Goal: Information Seeking & Learning: Learn about a topic

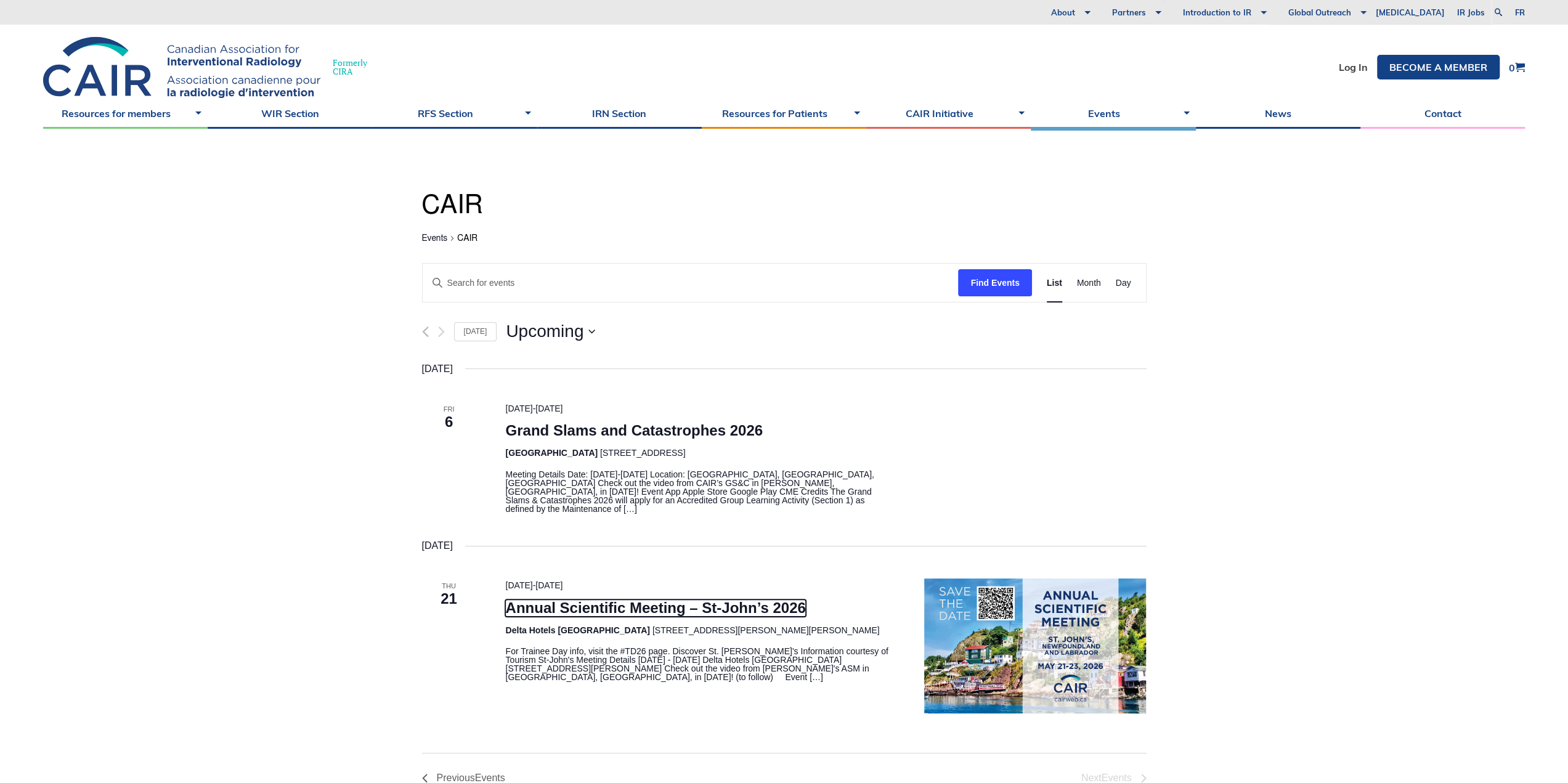
click at [601, 605] on link "Annual Scientific Meeting – St-John’s 2026" at bounding box center [655, 608] width 300 height 17
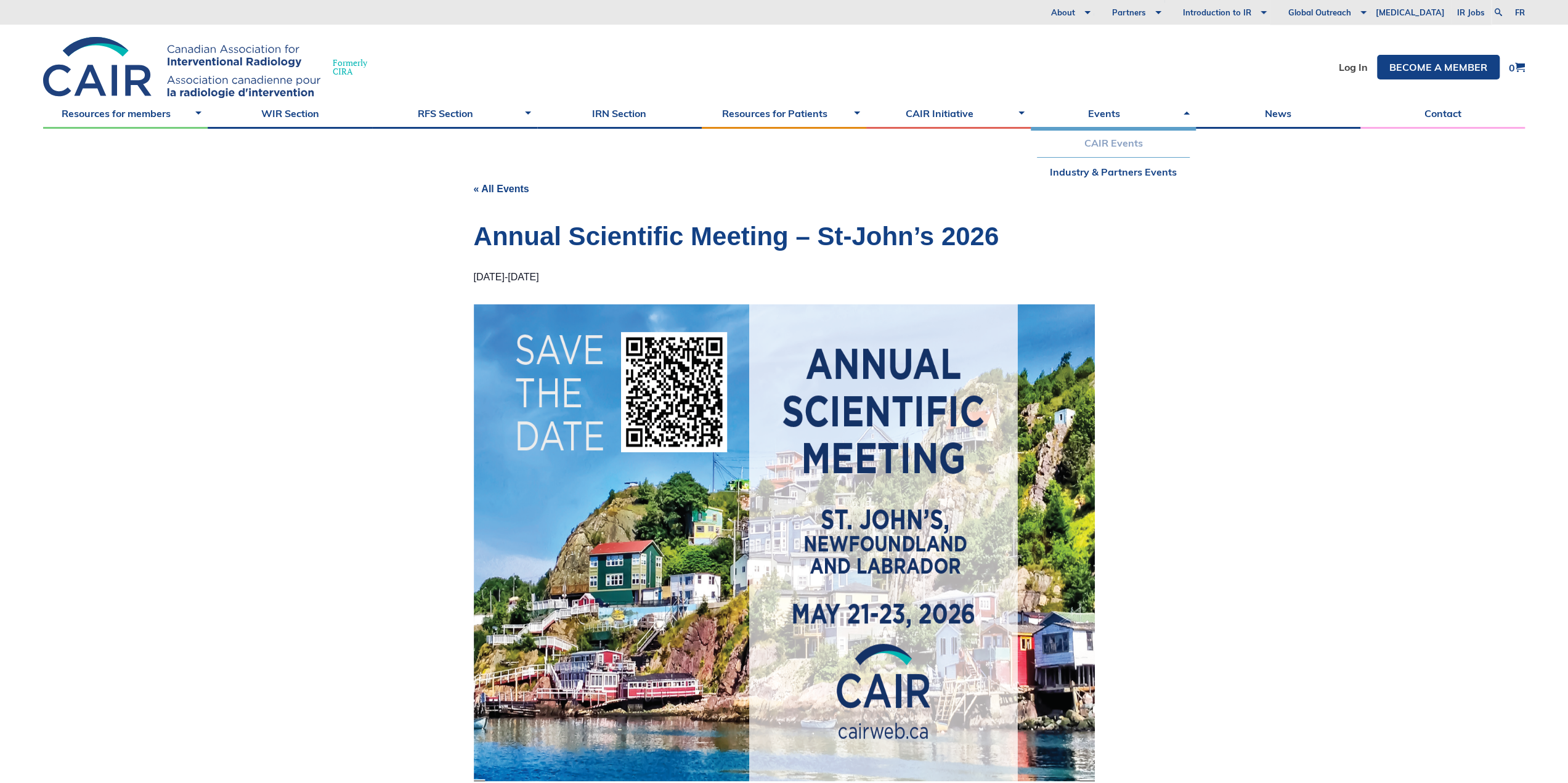
click at [1126, 145] on link "CAIR Events" at bounding box center [1113, 143] width 152 height 28
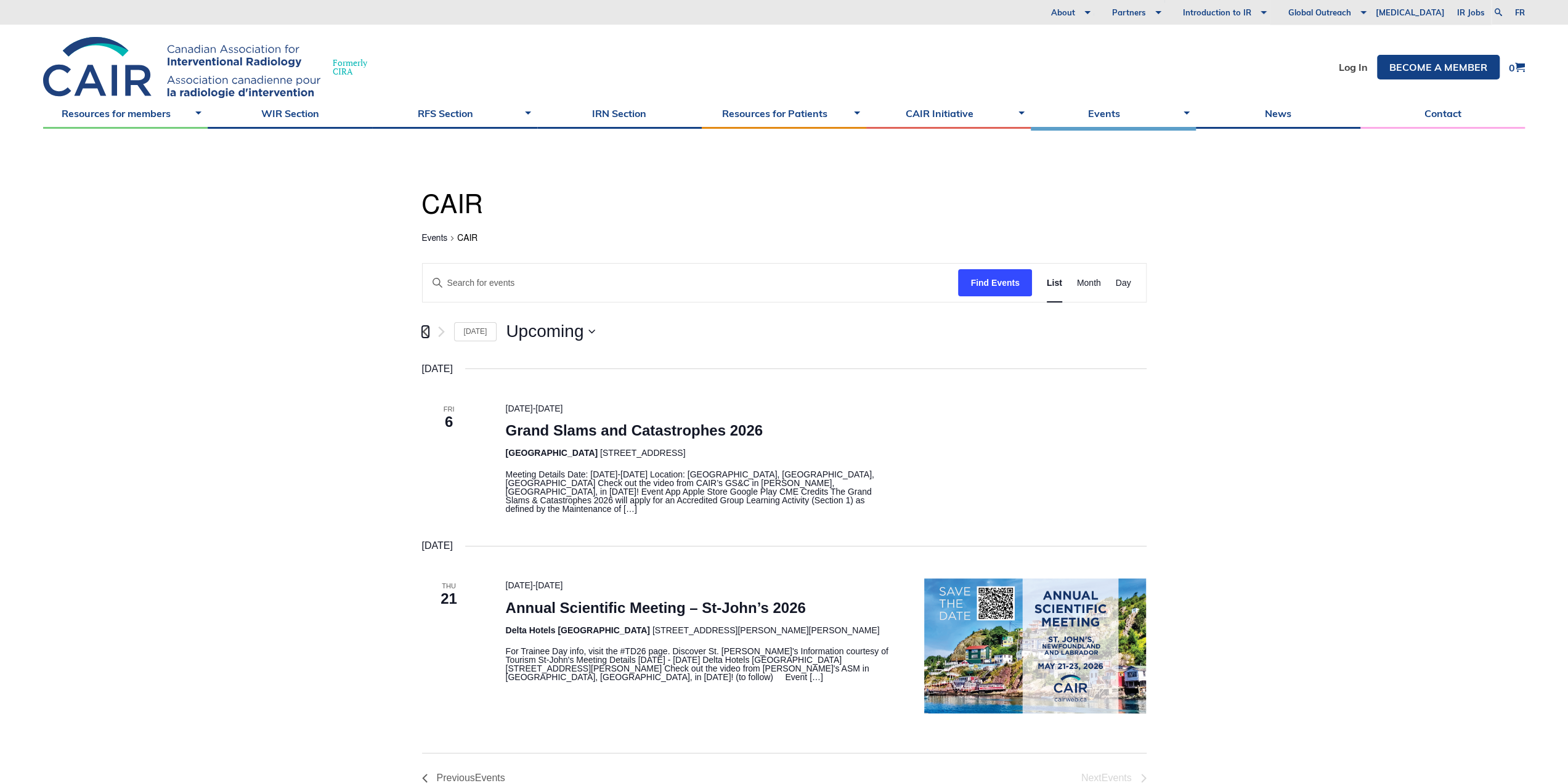
click at [423, 330] on icon "Previous Events" at bounding box center [425, 332] width 6 height 11
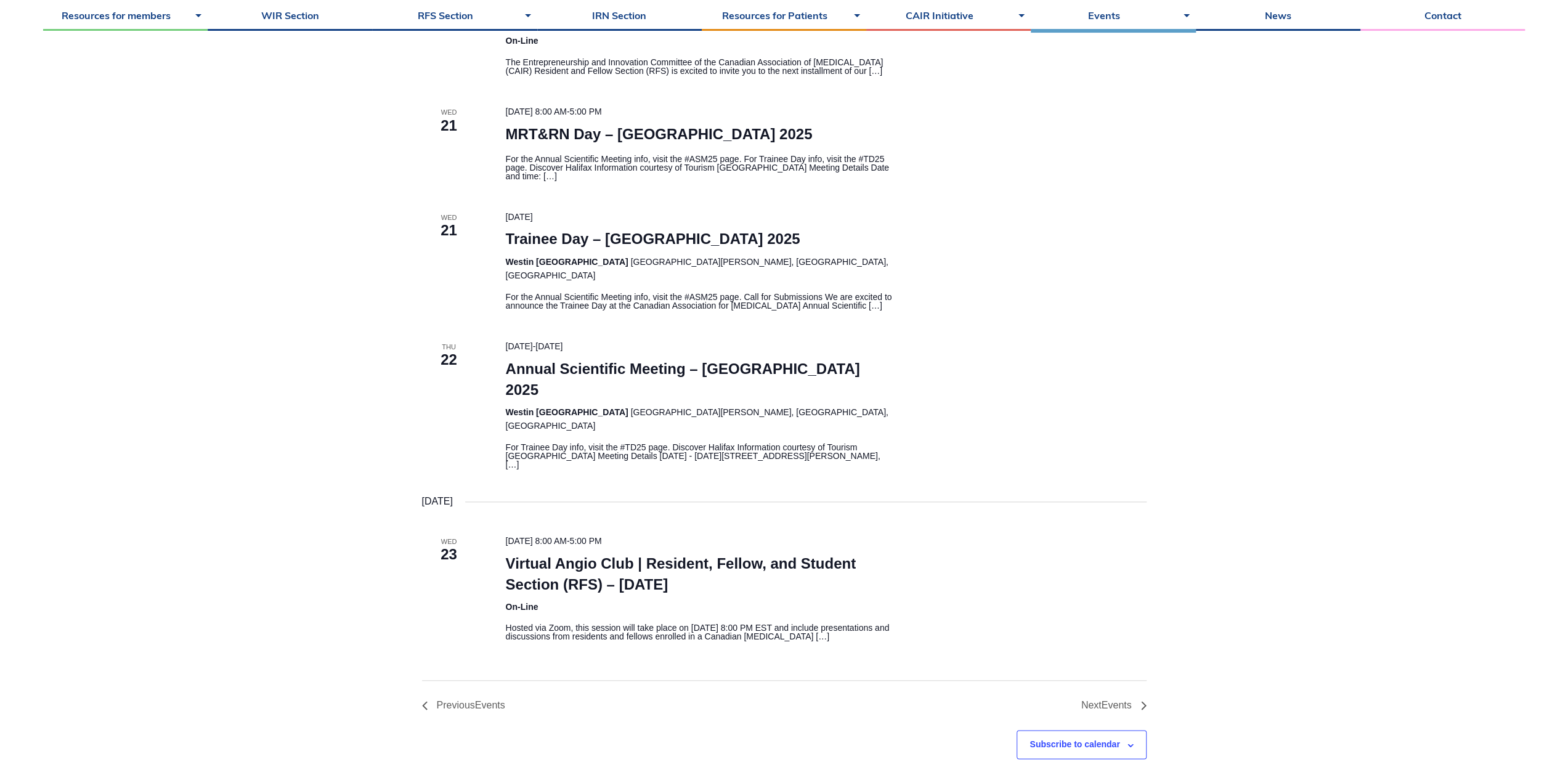
scroll to position [1137, 0]
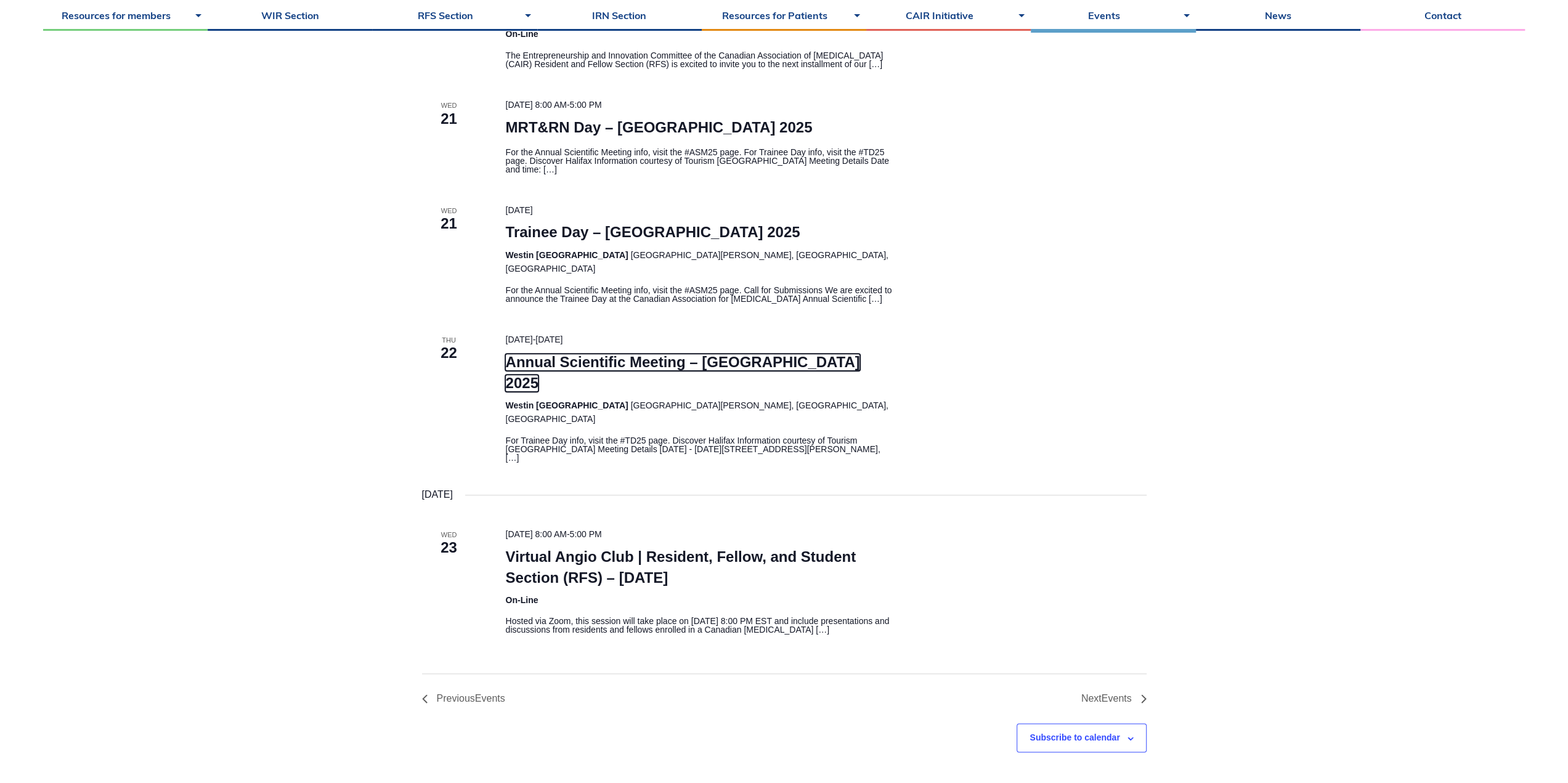
click at [536, 353] on link "Annual Scientific Meeting – Halifax 2025" at bounding box center [681, 372] width 354 height 38
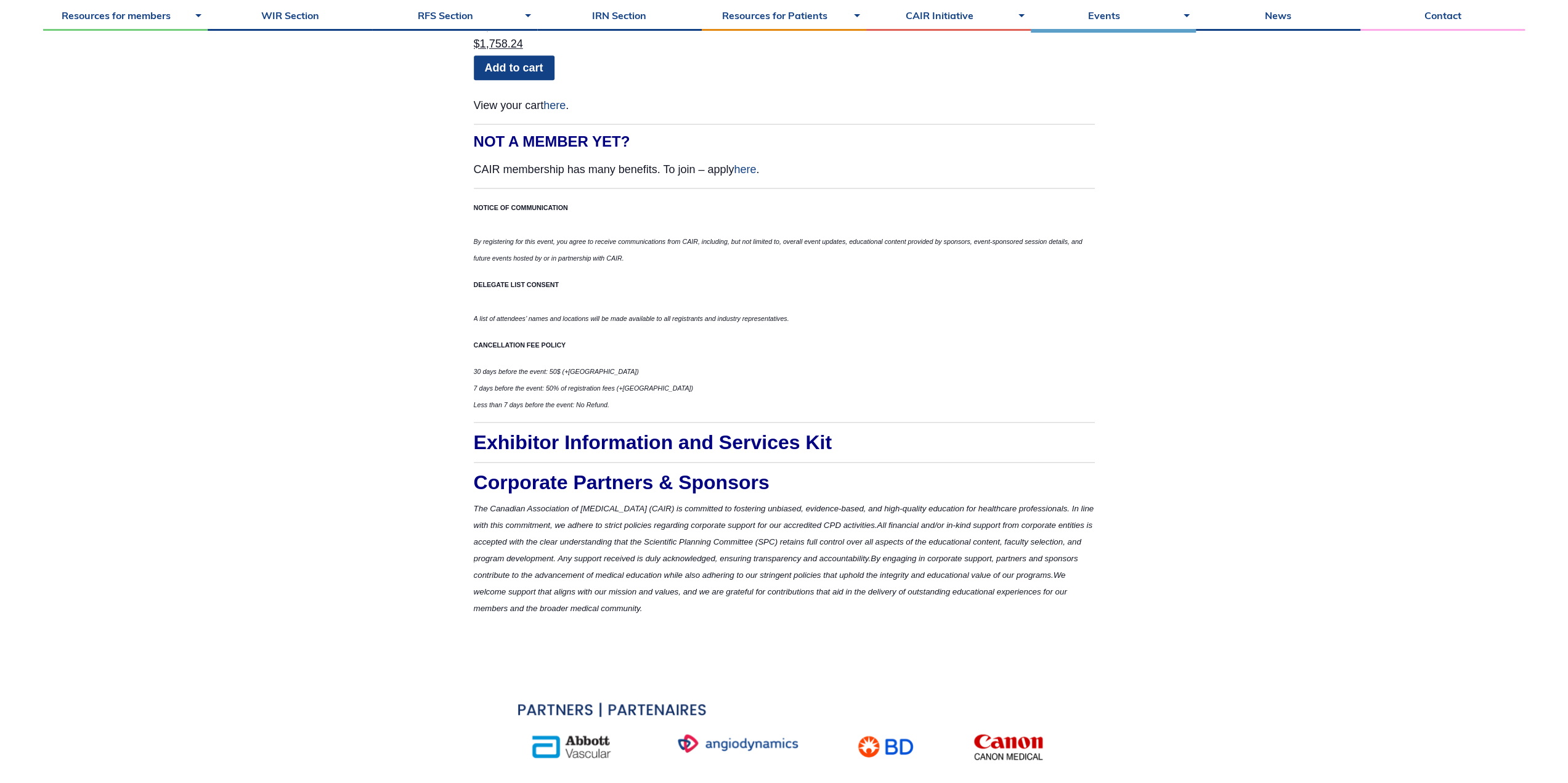
scroll to position [5868, 0]
click at [587, 430] on span "Exhibitor Information and Services Kit" at bounding box center [653, 441] width 358 height 22
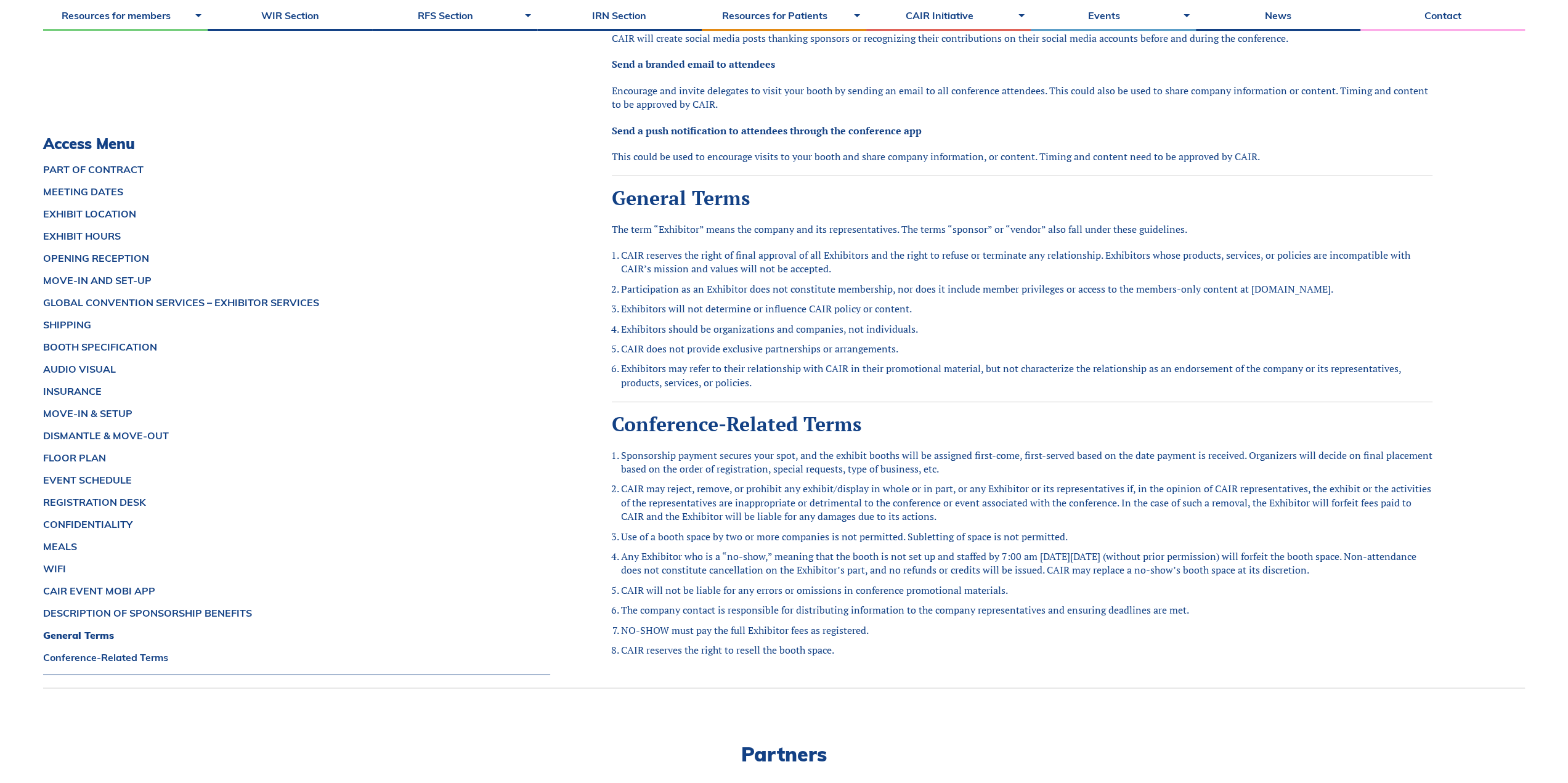
scroll to position [4442, 0]
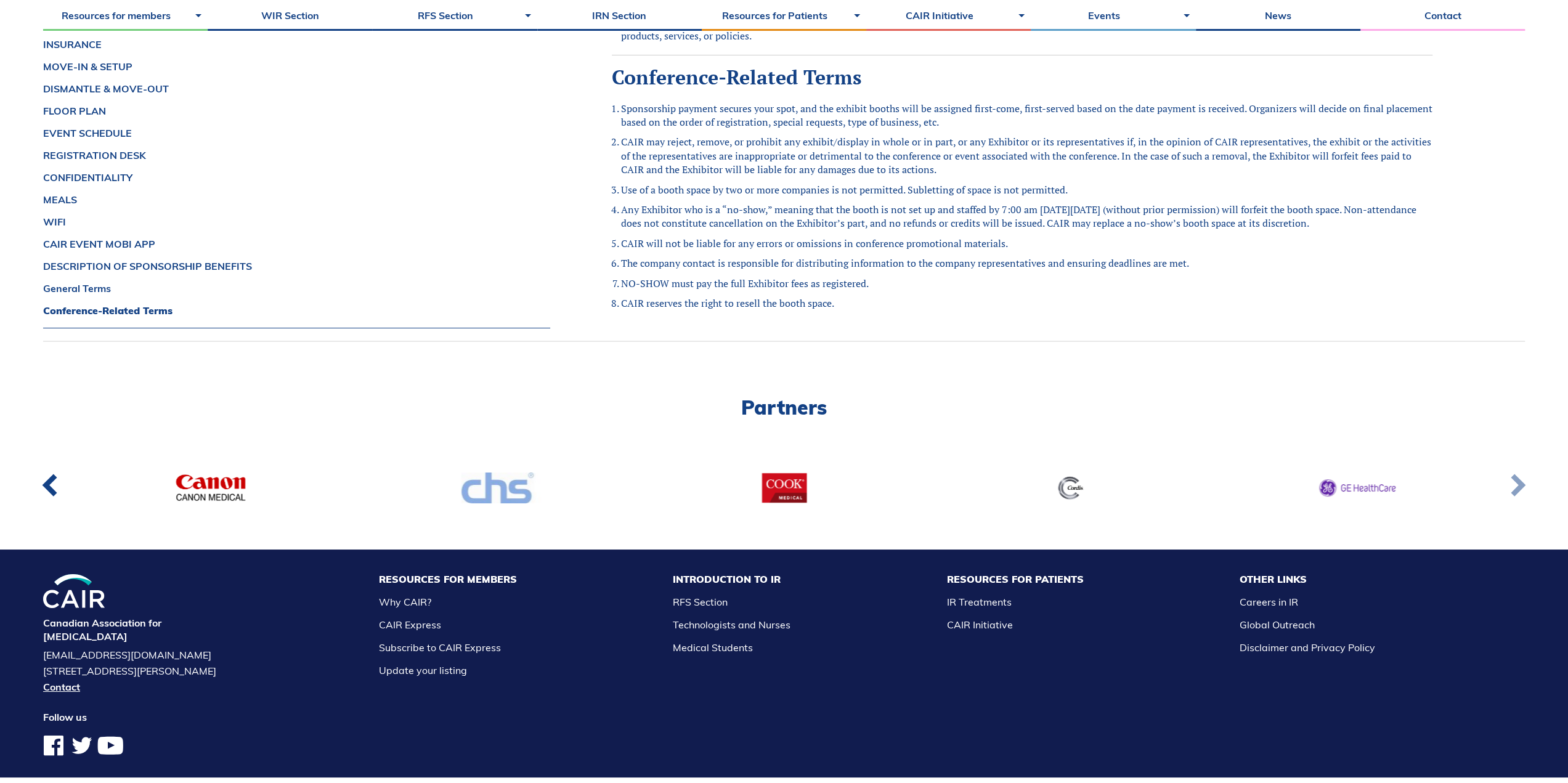
click at [1521, 465] on link at bounding box center [1516, 488] width 40 height 45
click at [1522, 465] on link at bounding box center [1516, 488] width 40 height 45
click at [1523, 465] on link at bounding box center [1516, 488] width 40 height 45
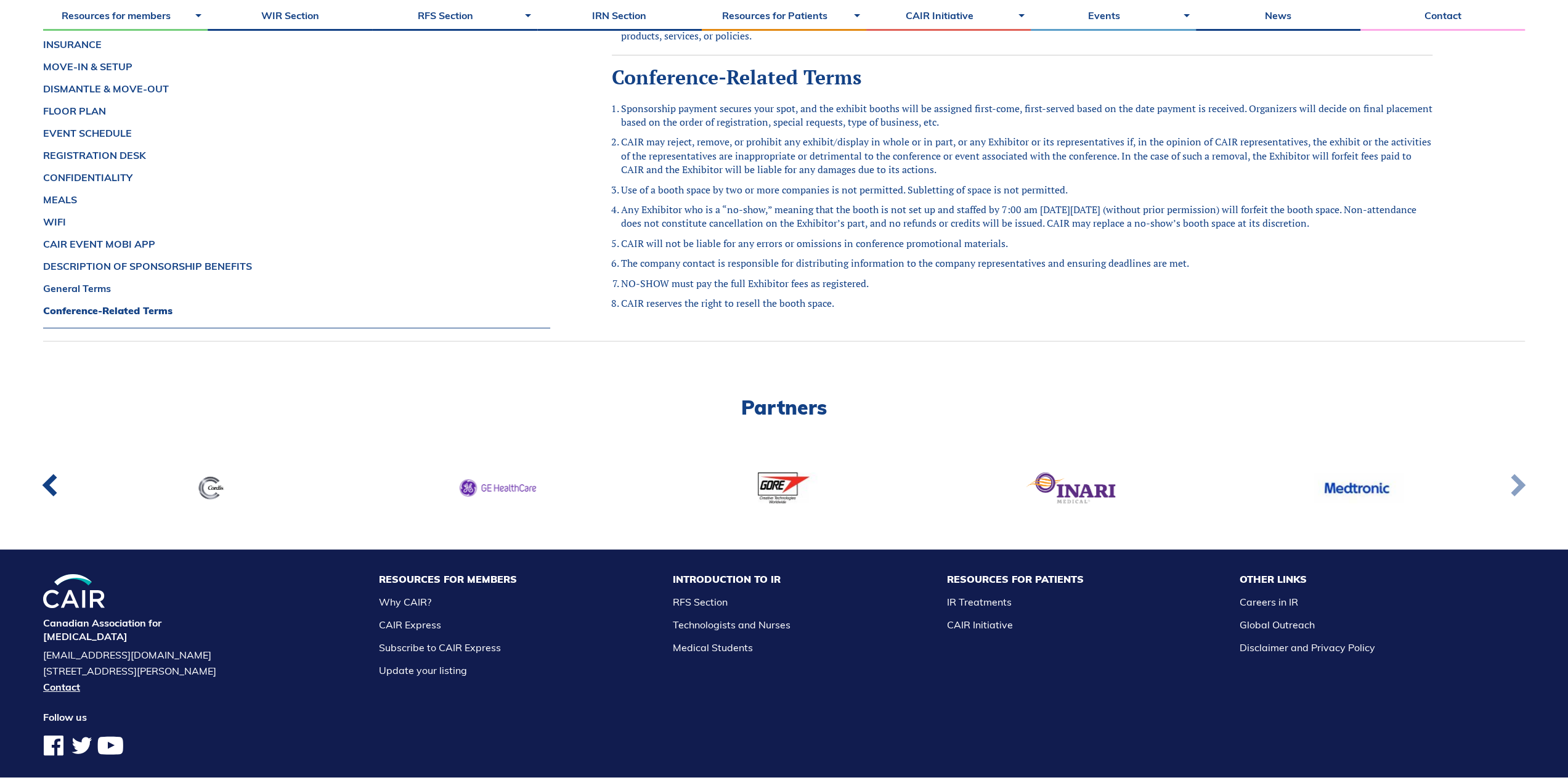
click at [1523, 465] on link at bounding box center [1516, 488] width 40 height 45
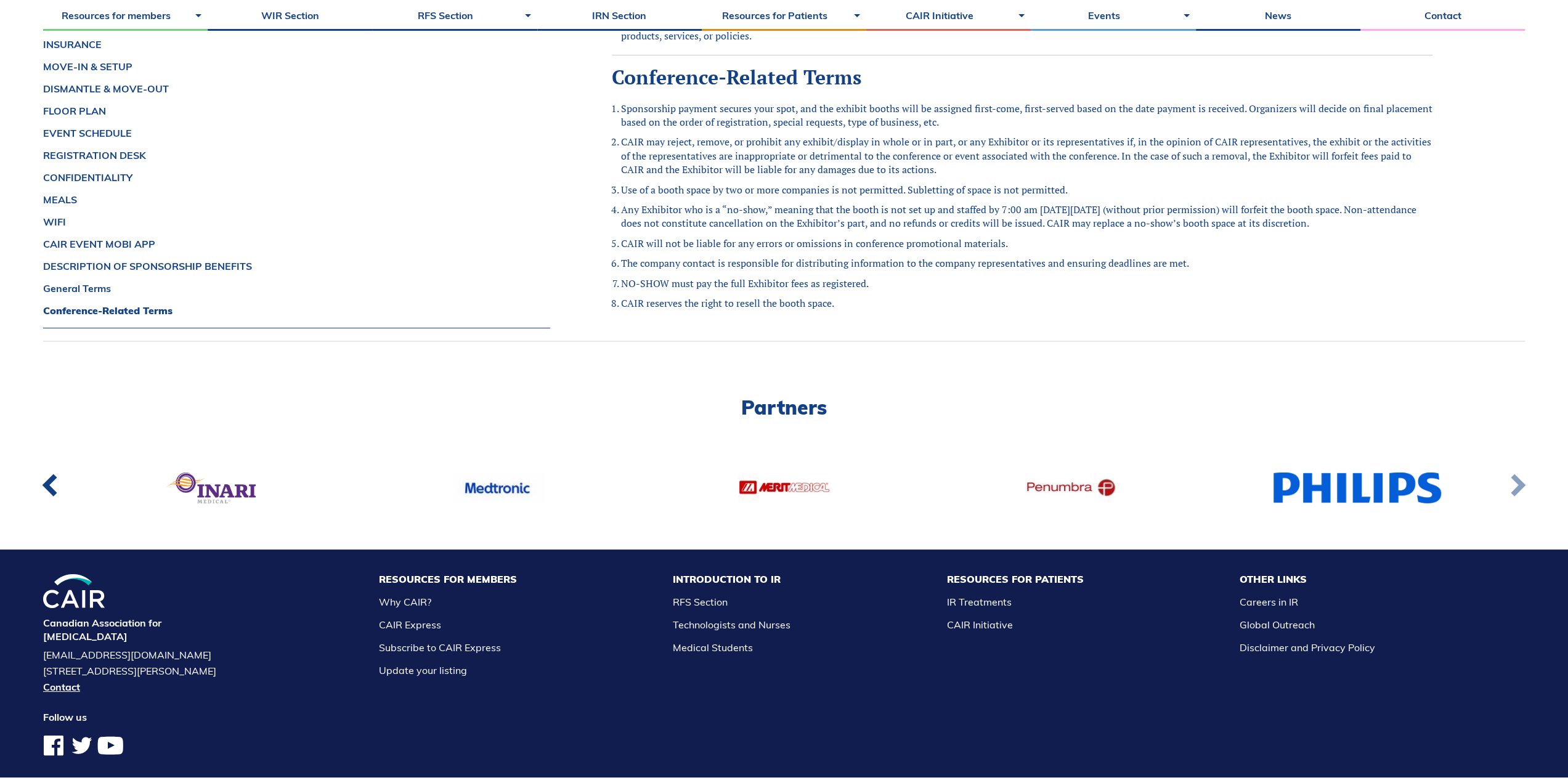
click at [1523, 465] on link at bounding box center [1516, 488] width 40 height 45
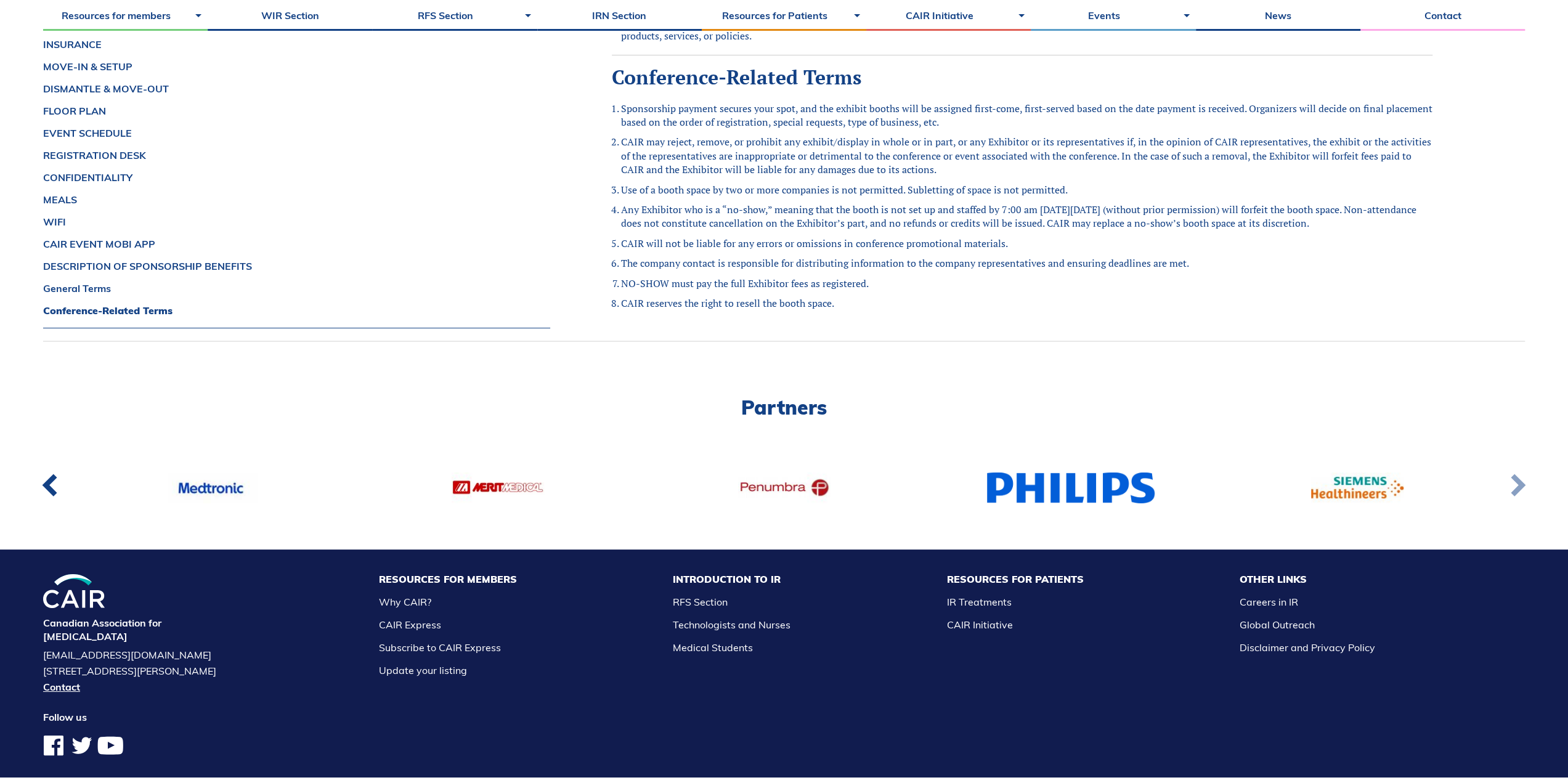
click at [1523, 465] on link at bounding box center [1516, 488] width 40 height 45
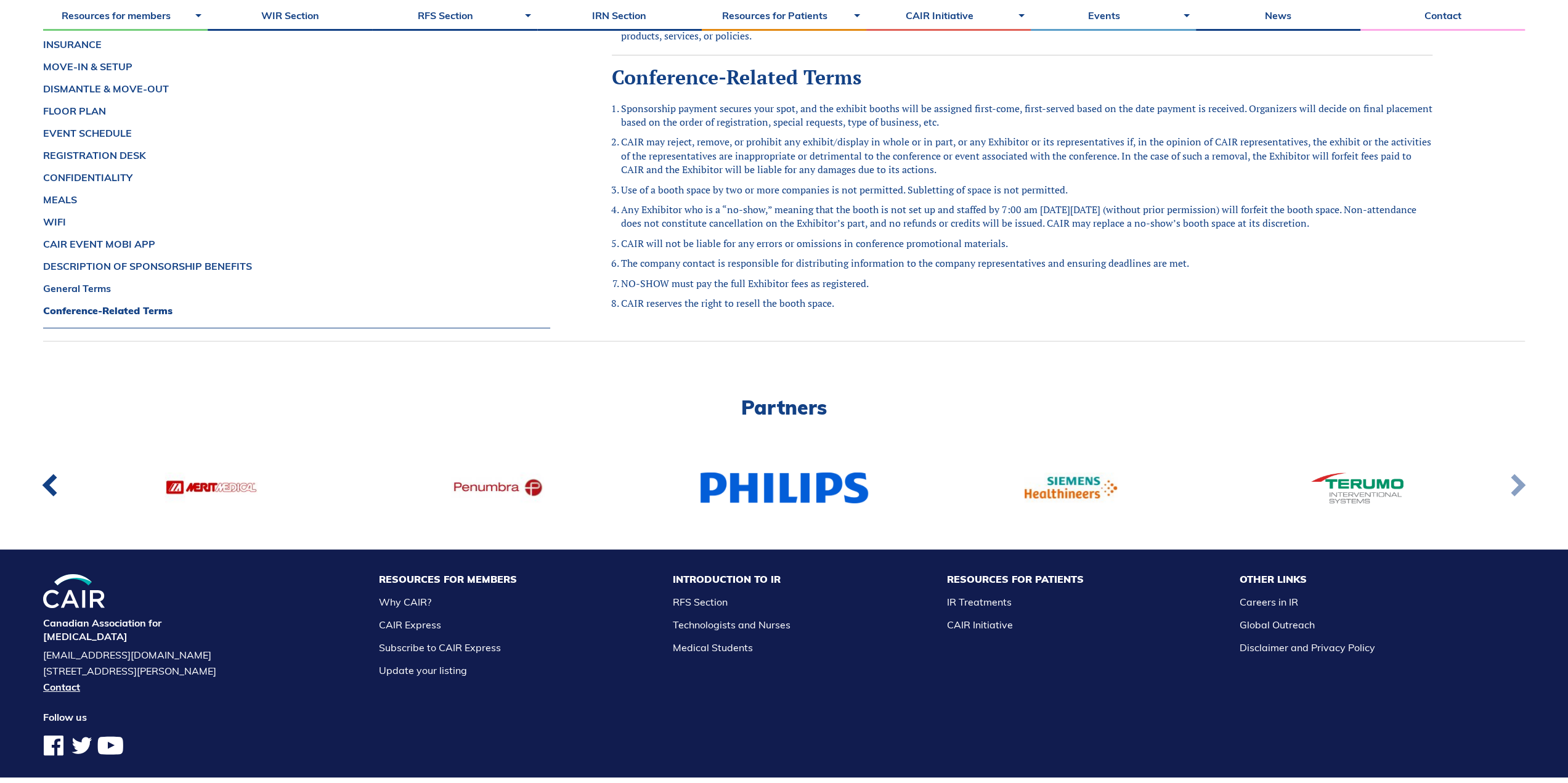
click at [1523, 465] on link at bounding box center [1516, 488] width 40 height 45
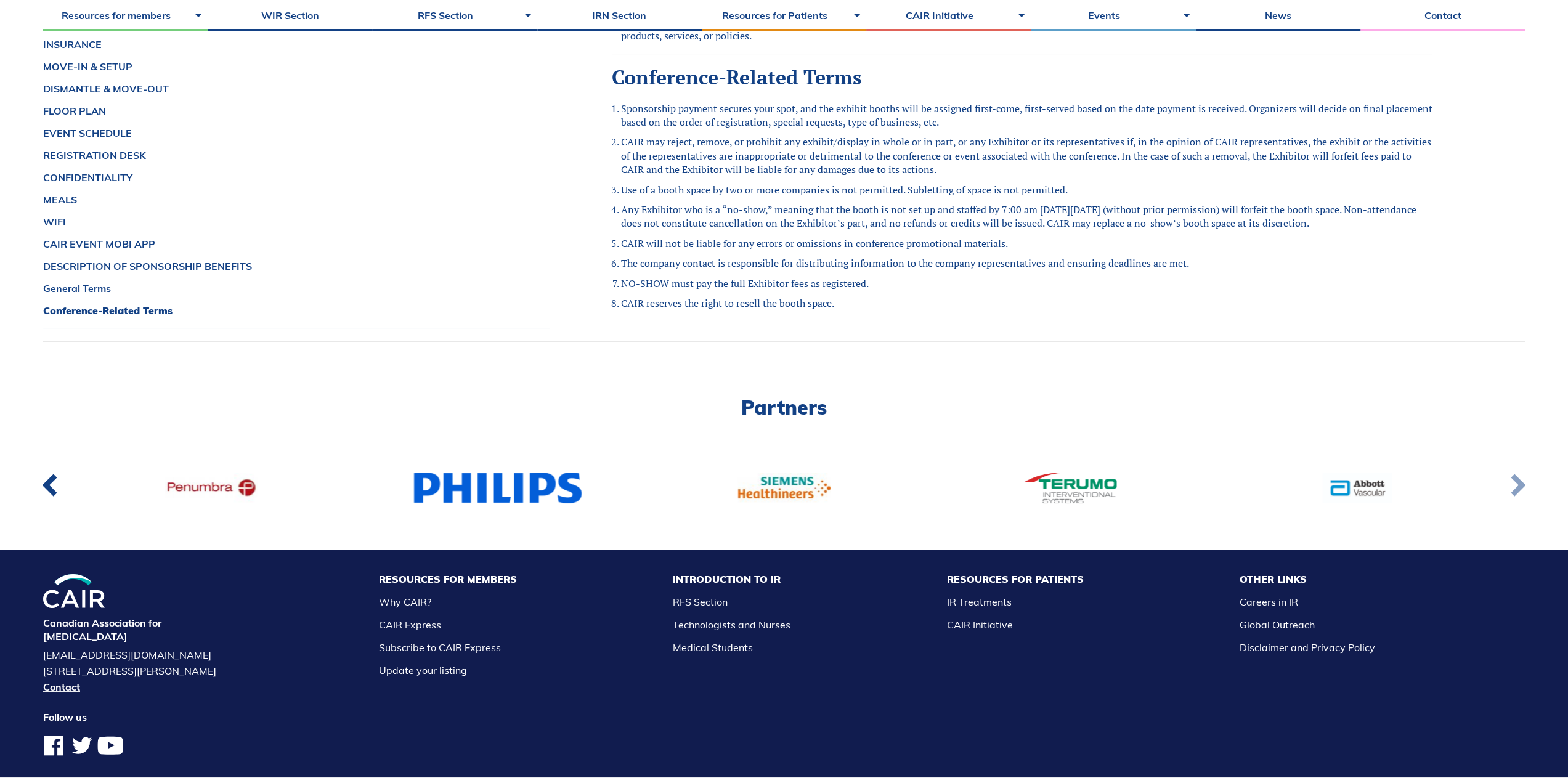
click at [1523, 465] on link at bounding box center [1516, 488] width 40 height 45
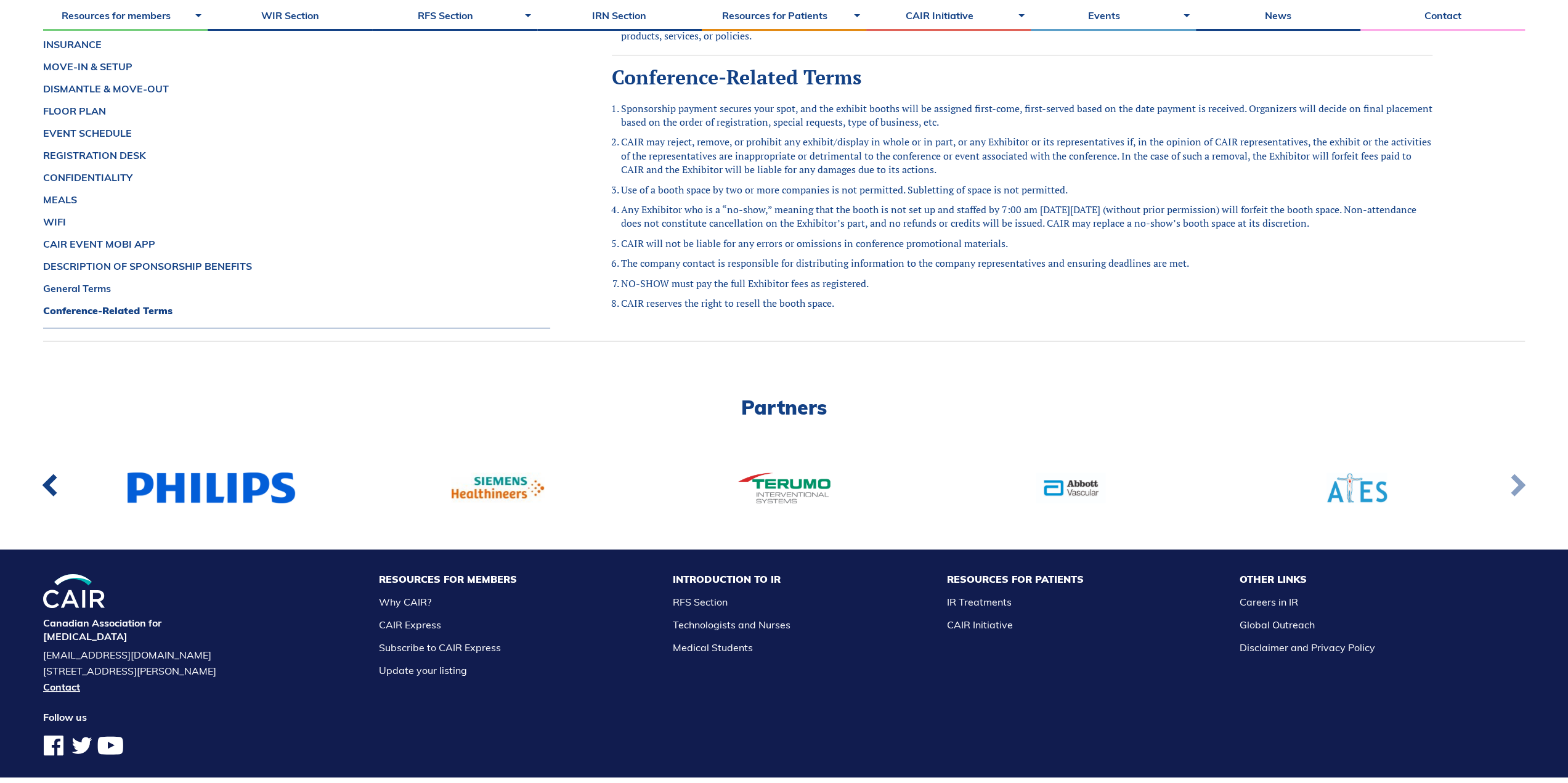
click at [1523, 465] on link at bounding box center [1516, 488] width 40 height 45
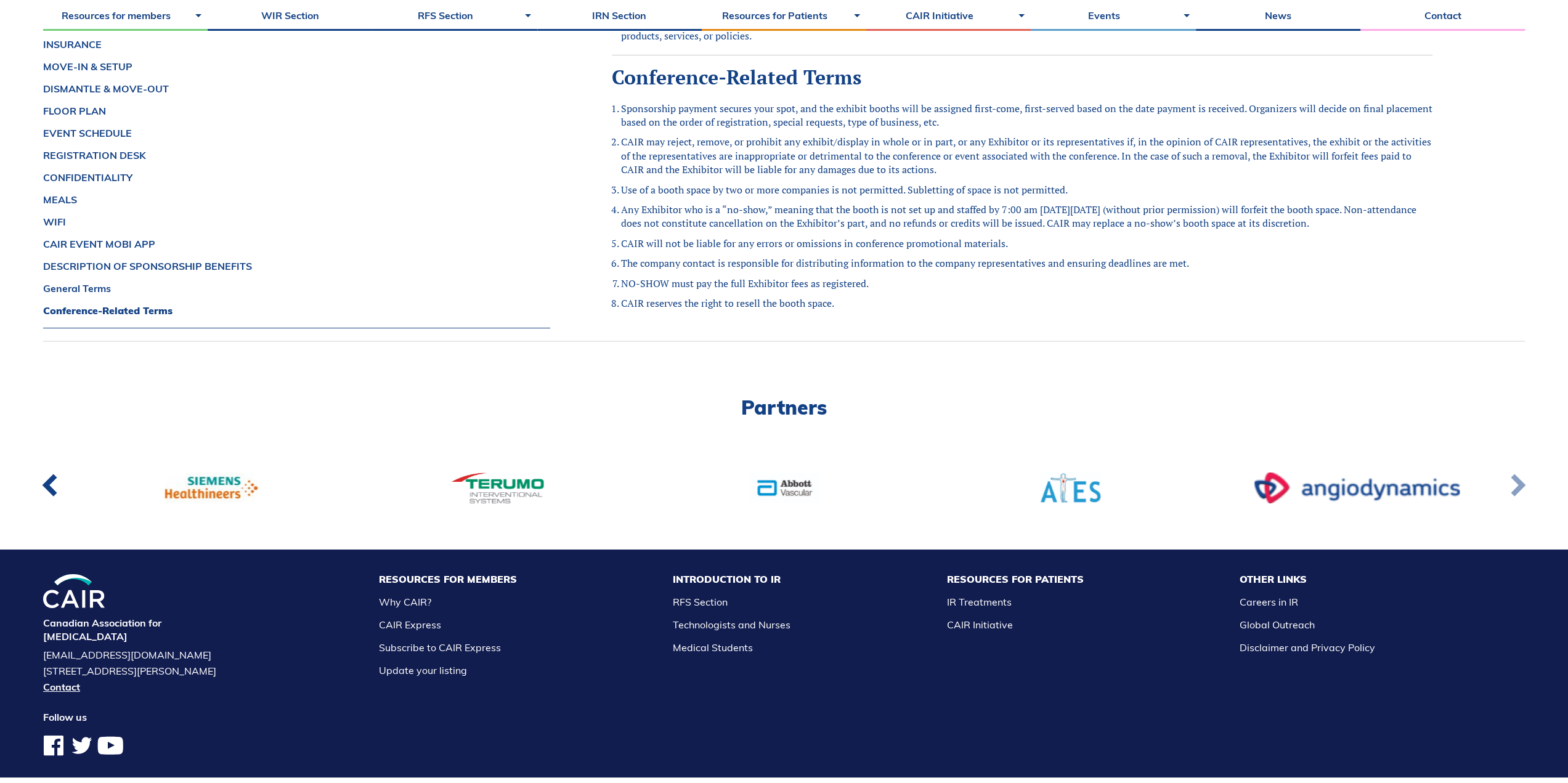
click at [1523, 465] on link at bounding box center [1516, 488] width 40 height 45
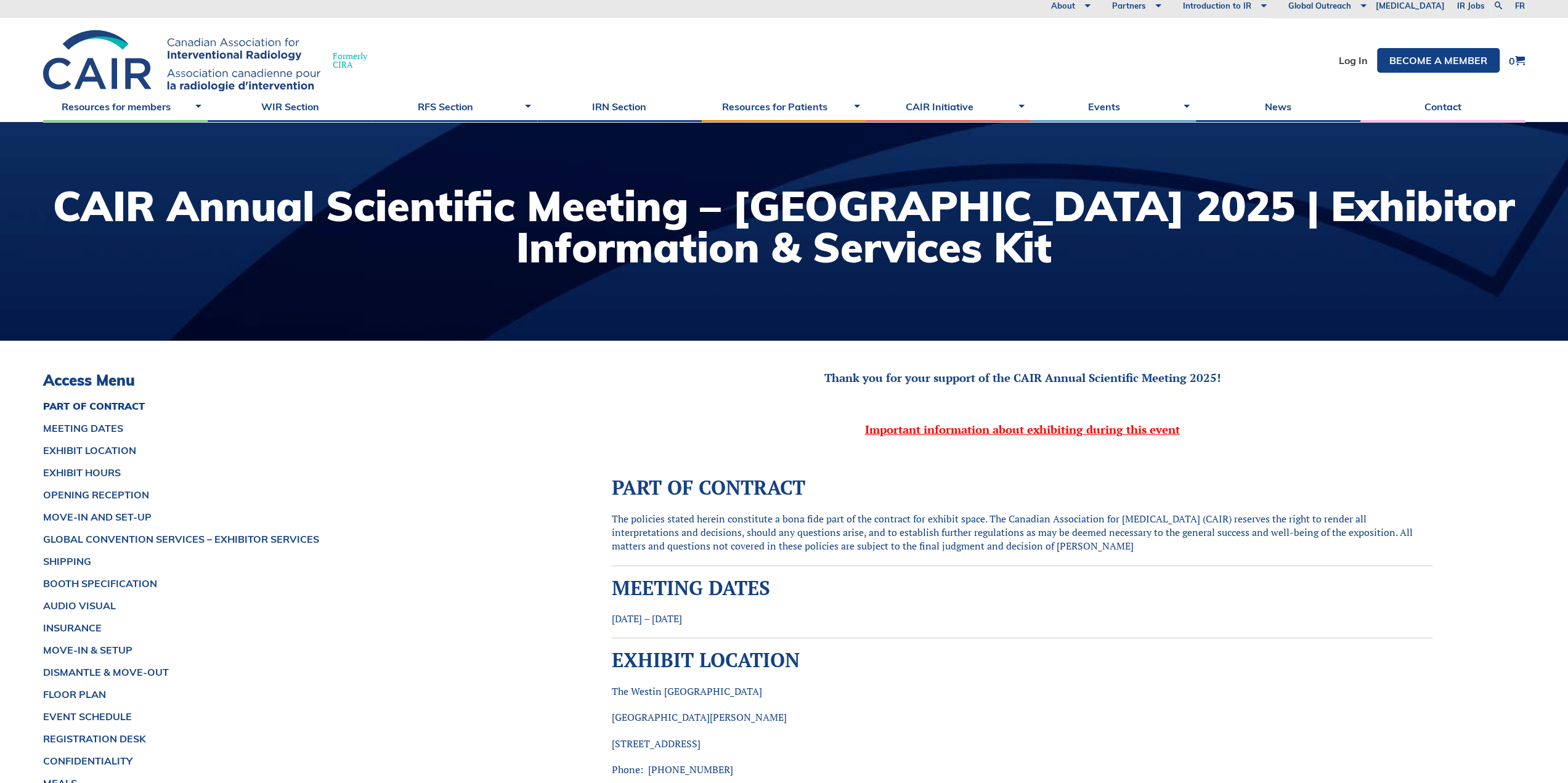
scroll to position [0, 0]
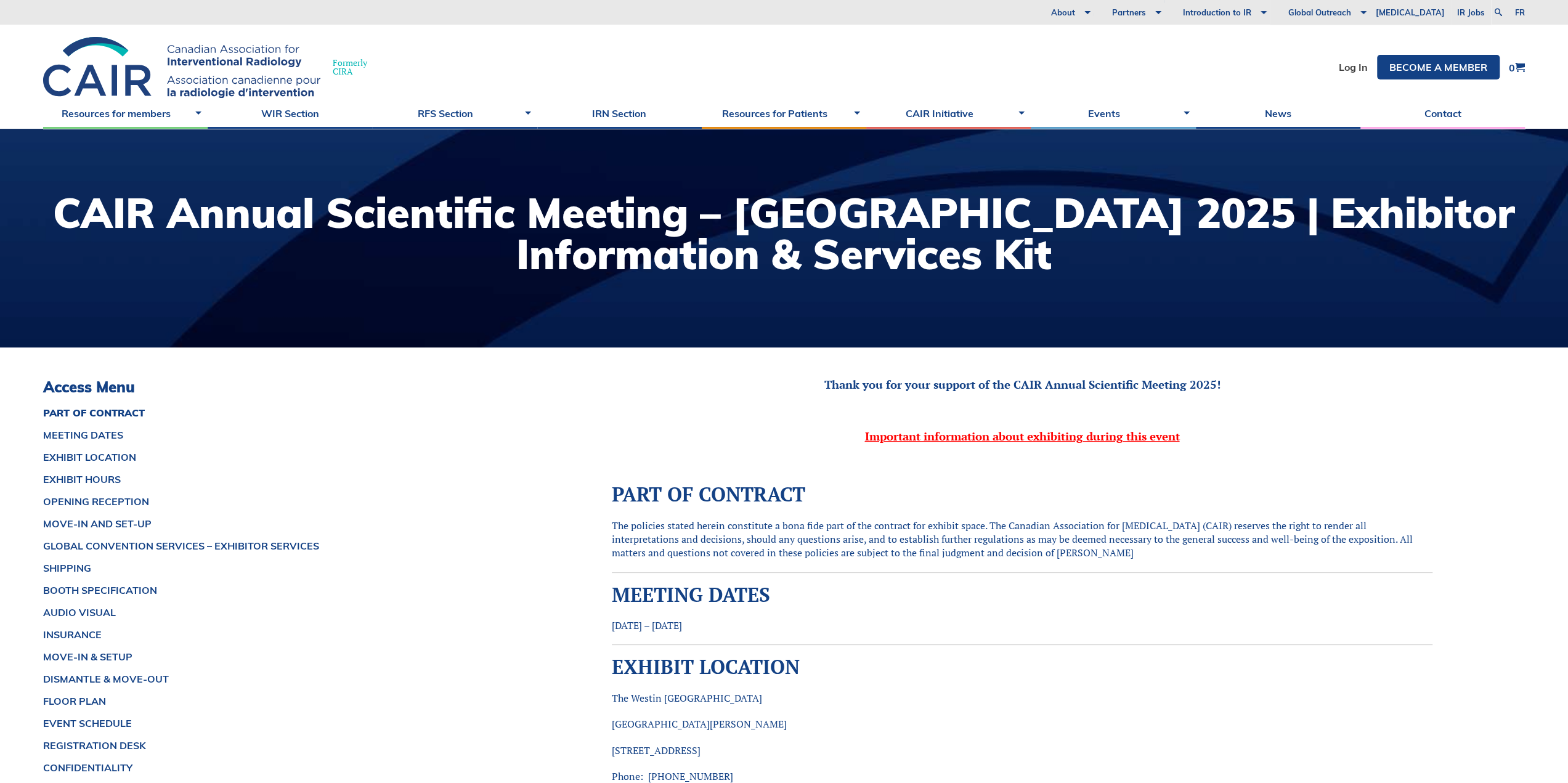
click at [398, 299] on div at bounding box center [784, 238] width 1568 height 219
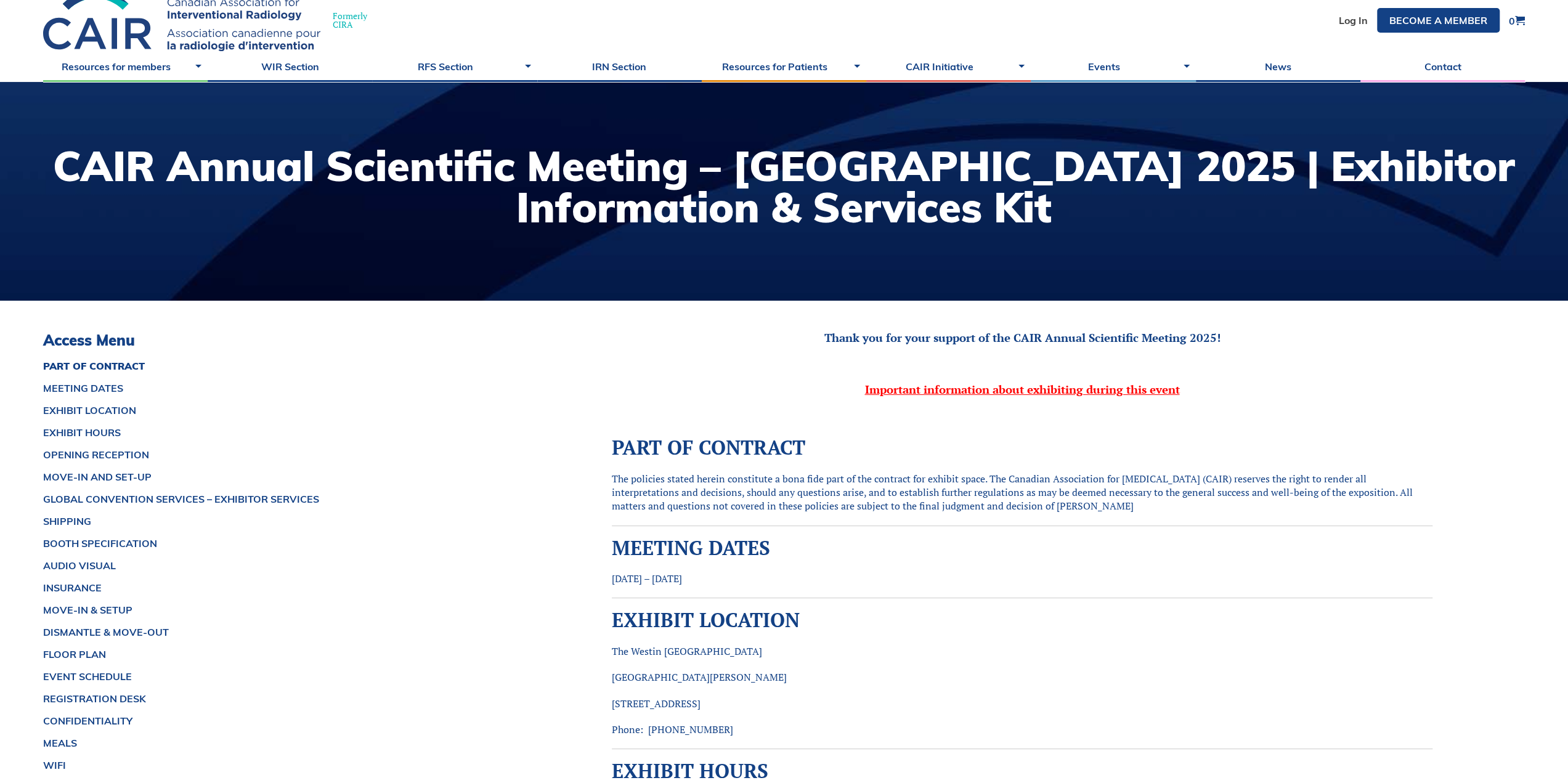
scroll to position [48, 0]
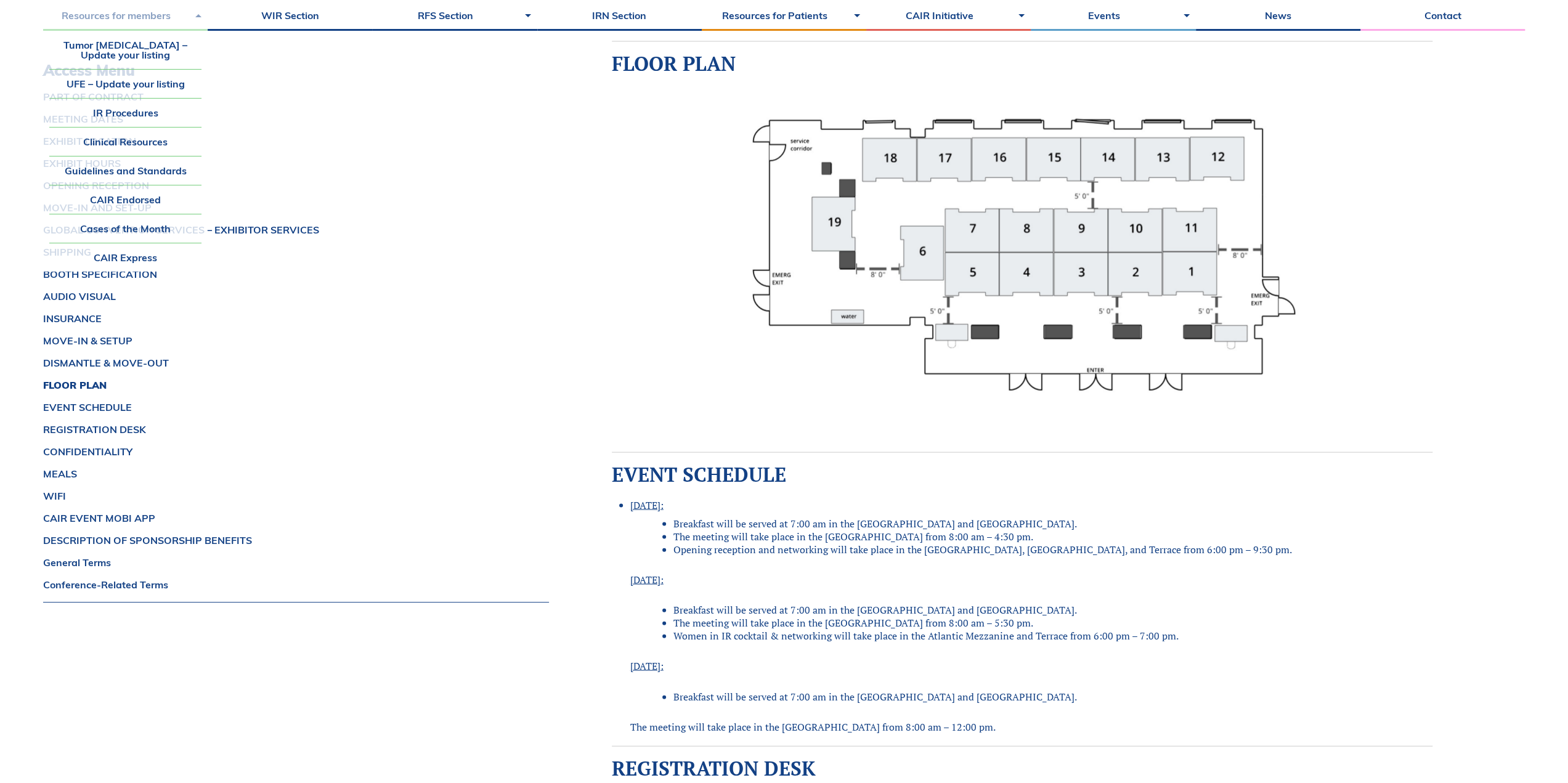
scroll to position [2391, 0]
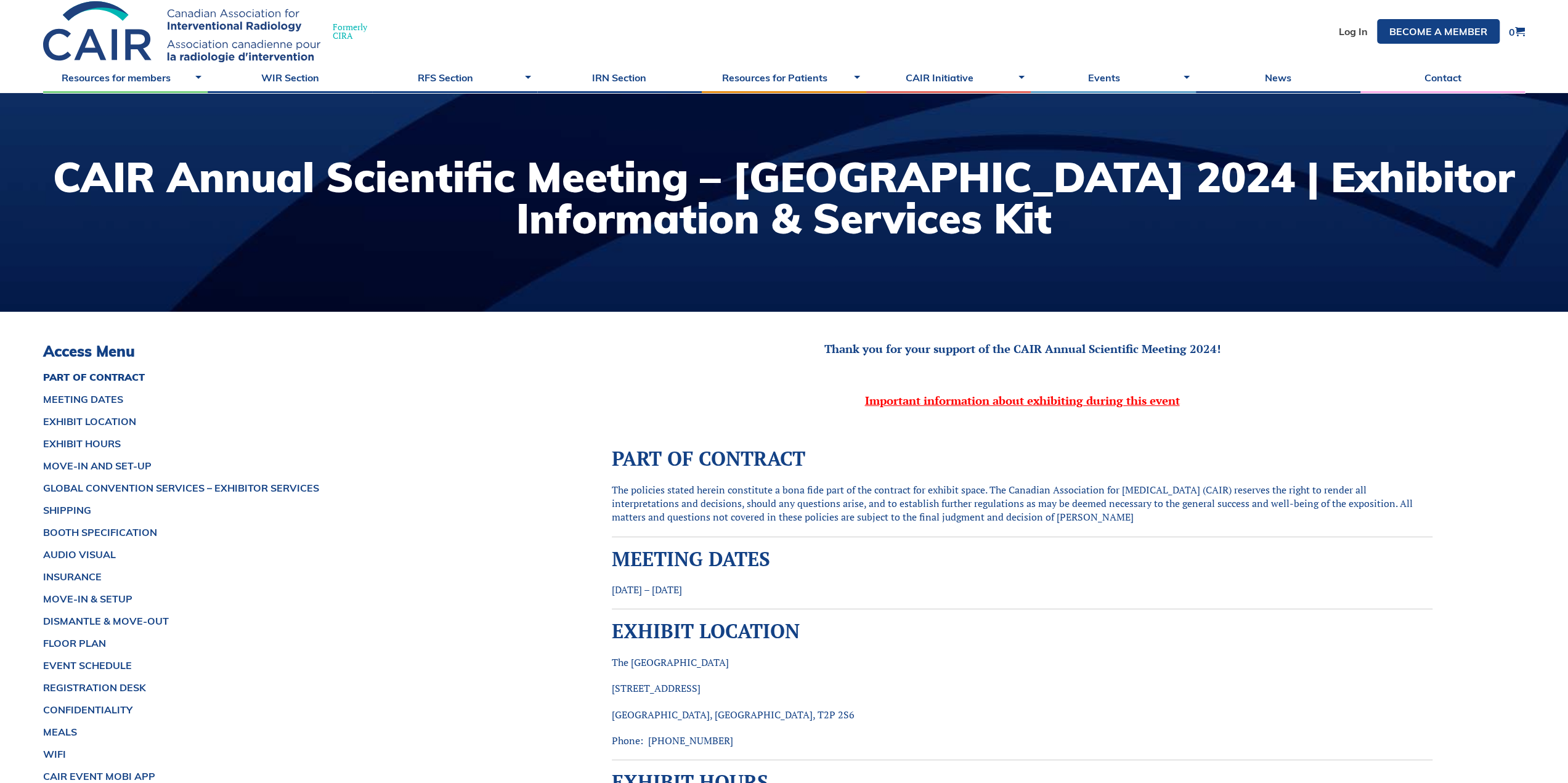
scroll to position [35, 0]
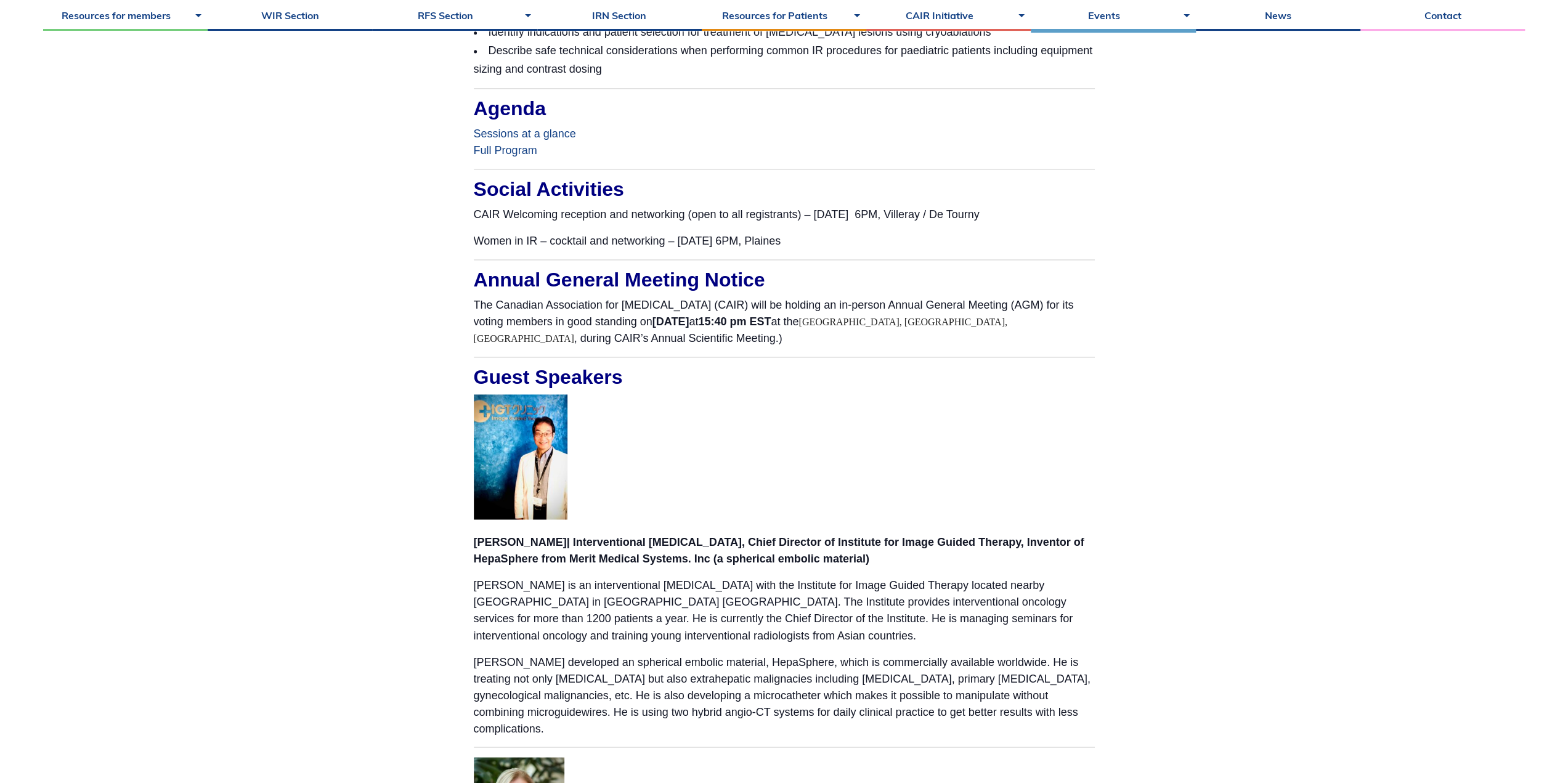
scroll to position [1713, 0]
click at [498, 144] on link "Full Program" at bounding box center [506, 150] width 63 height 12
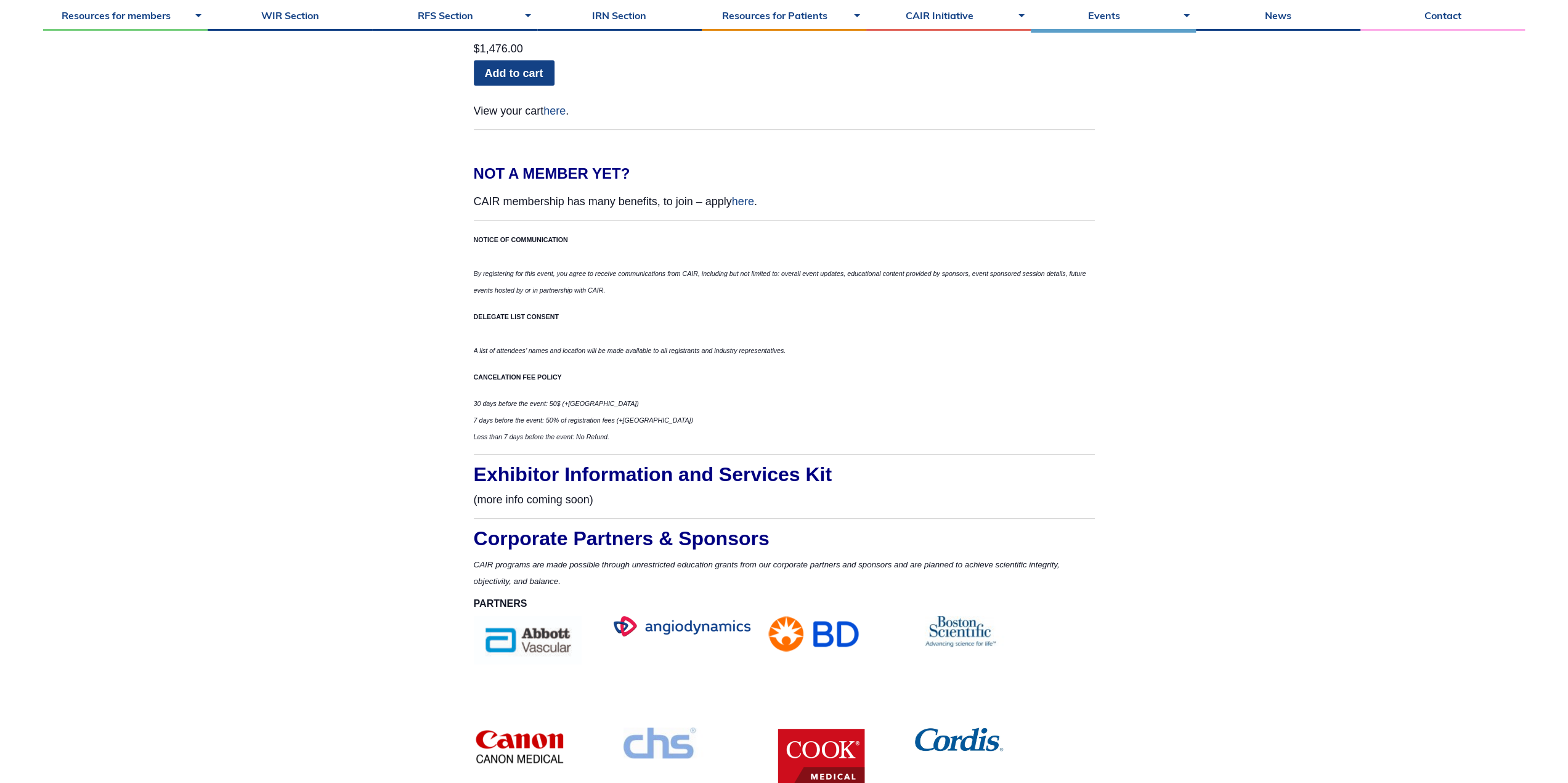
scroll to position [5101, 0]
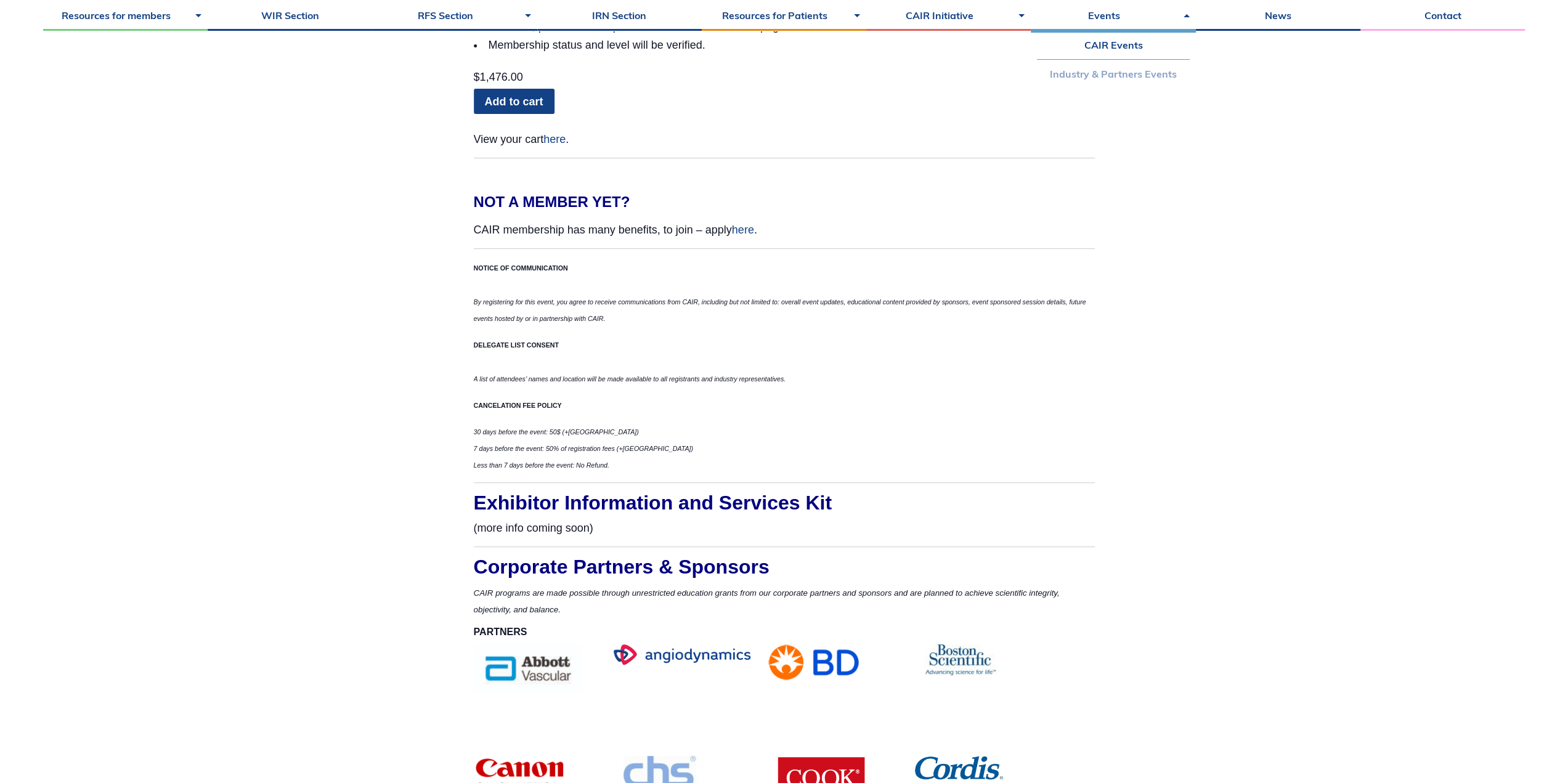
click at [1105, 74] on link "Industry & Partners Events" at bounding box center [1113, 74] width 152 height 28
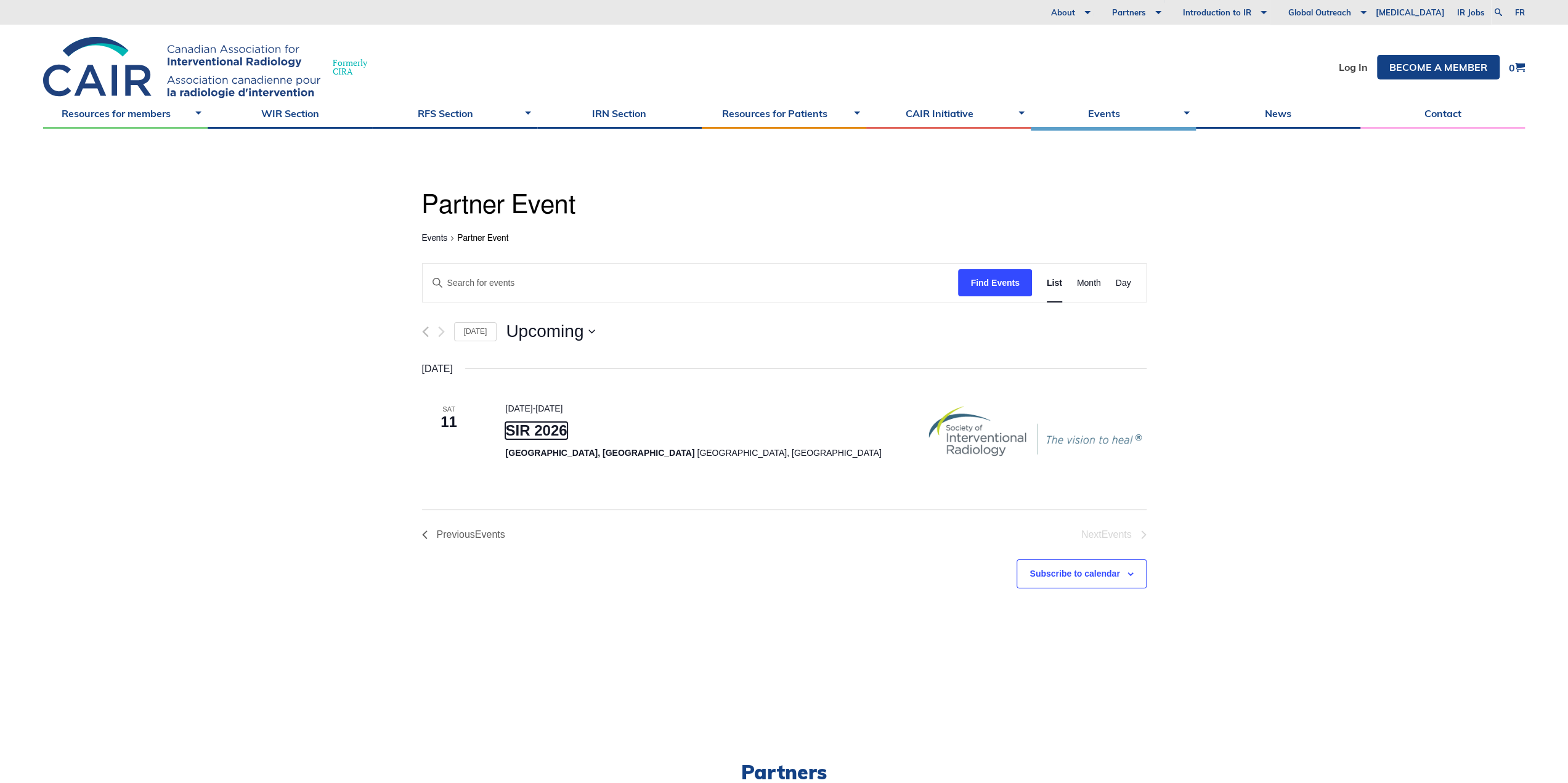
click at [531, 435] on link "SIR 2026" at bounding box center [536, 430] width 62 height 17
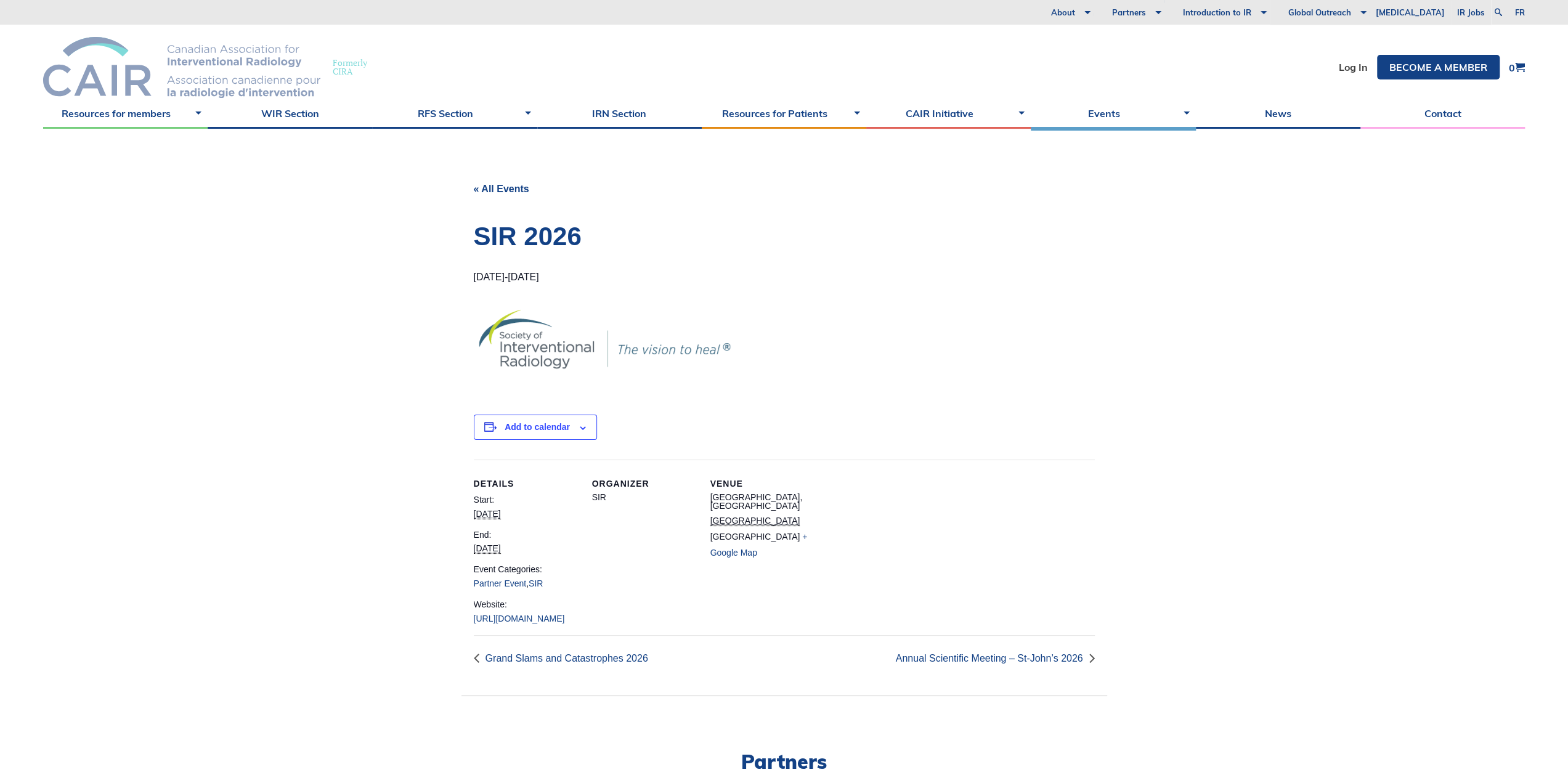
click at [110, 58] on img at bounding box center [182, 67] width 277 height 61
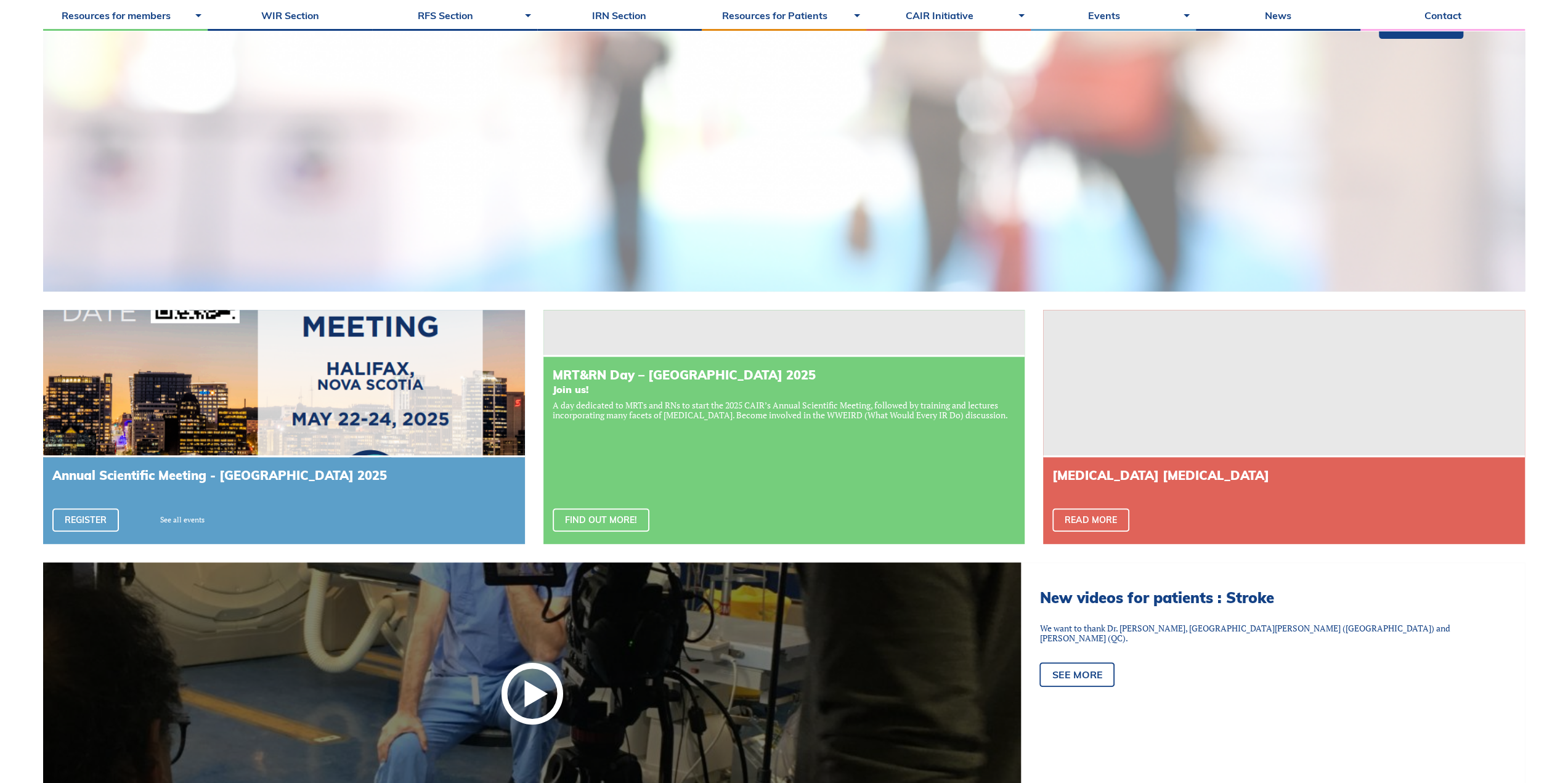
scroll to position [509, 0]
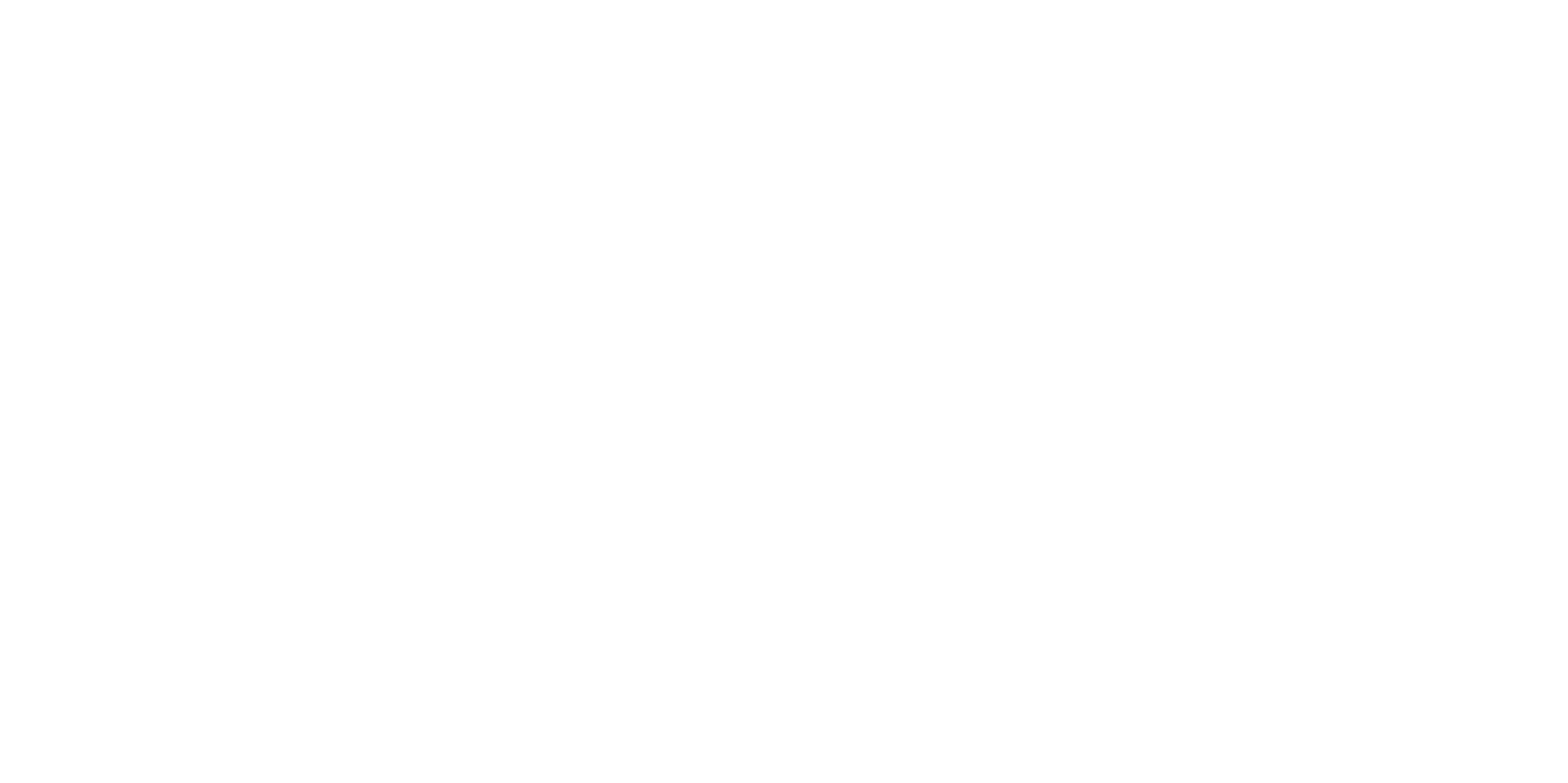
scroll to position [5101, 0]
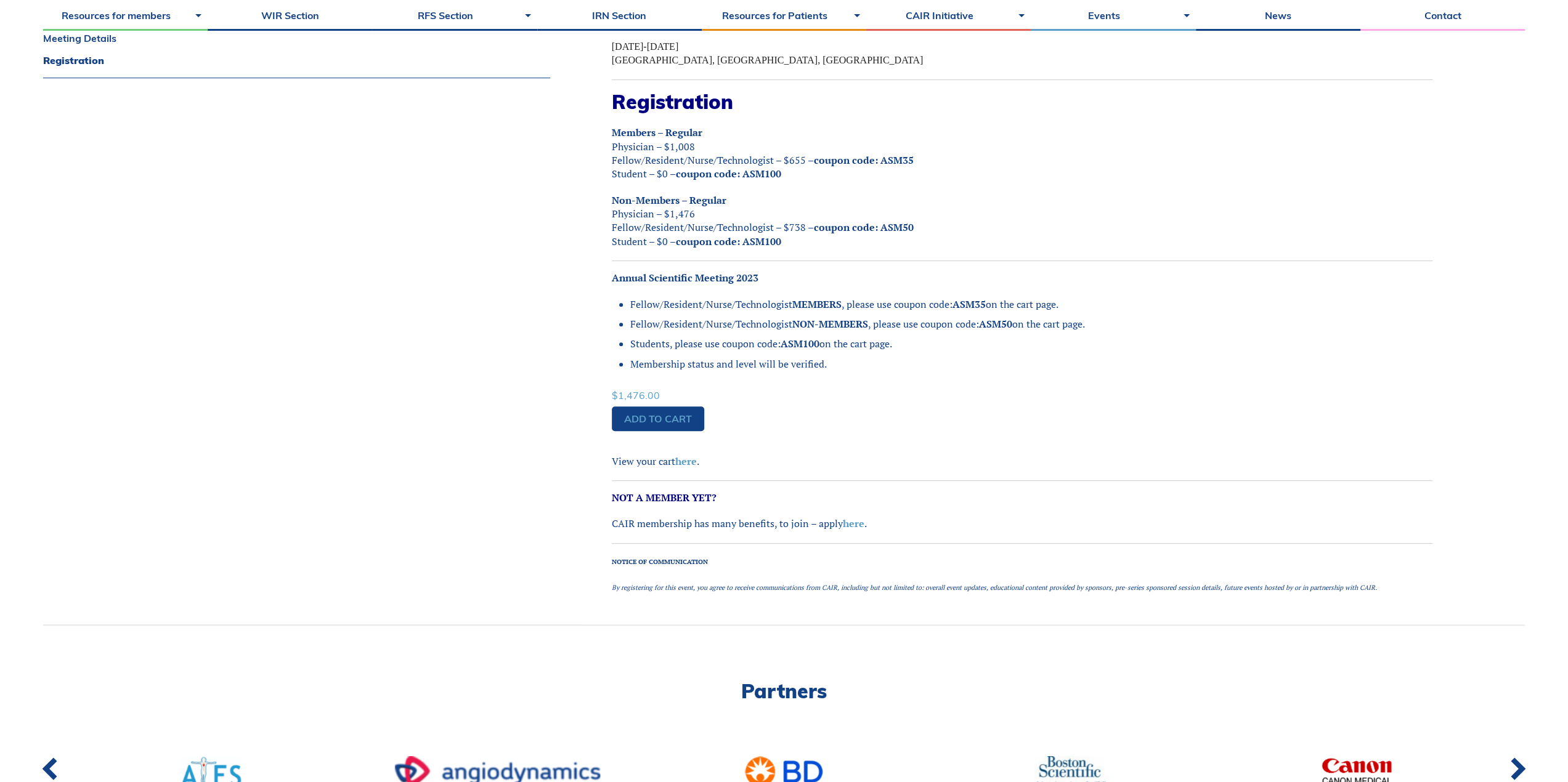
scroll to position [720, 0]
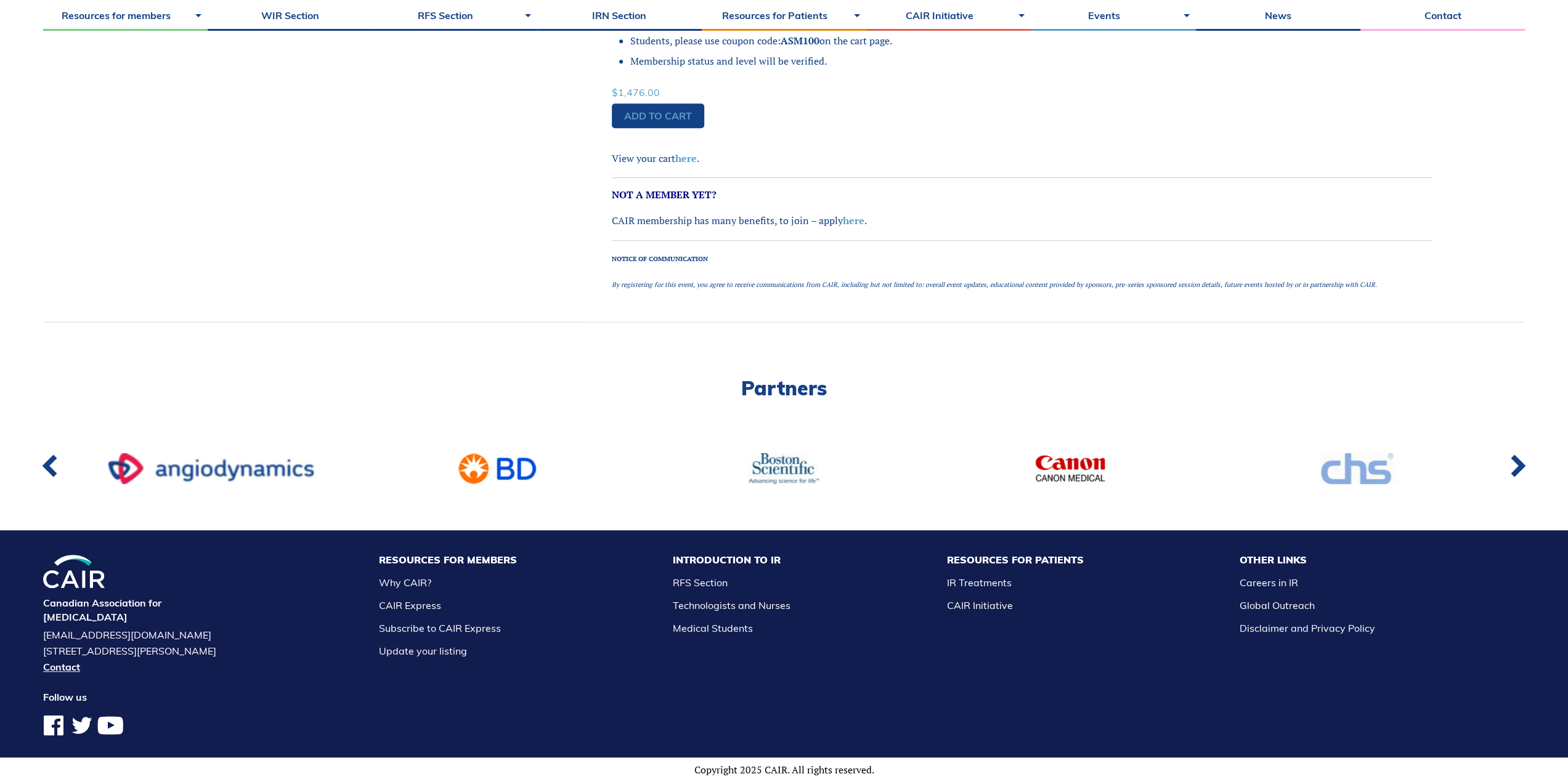
click at [769, 469] on div at bounding box center [784, 469] width 237 height 31
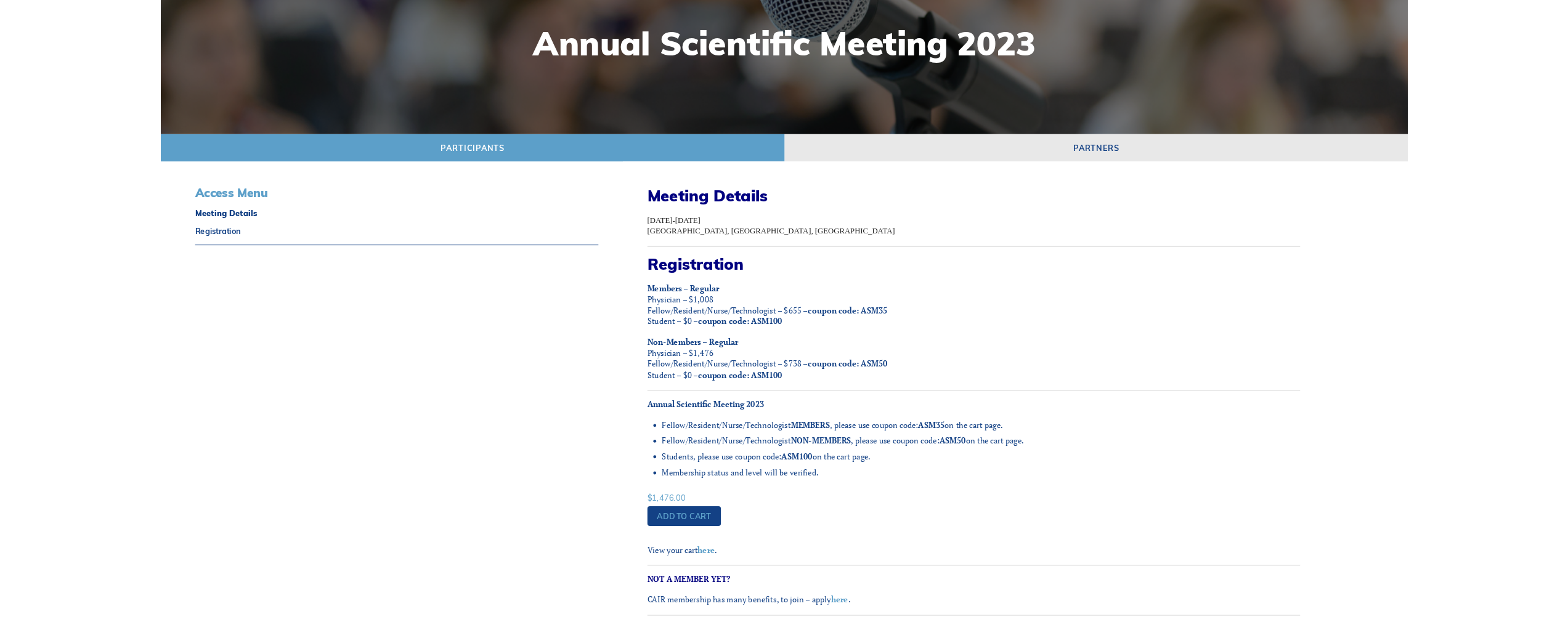
scroll to position [0, 0]
